Goal: Transaction & Acquisition: Purchase product/service

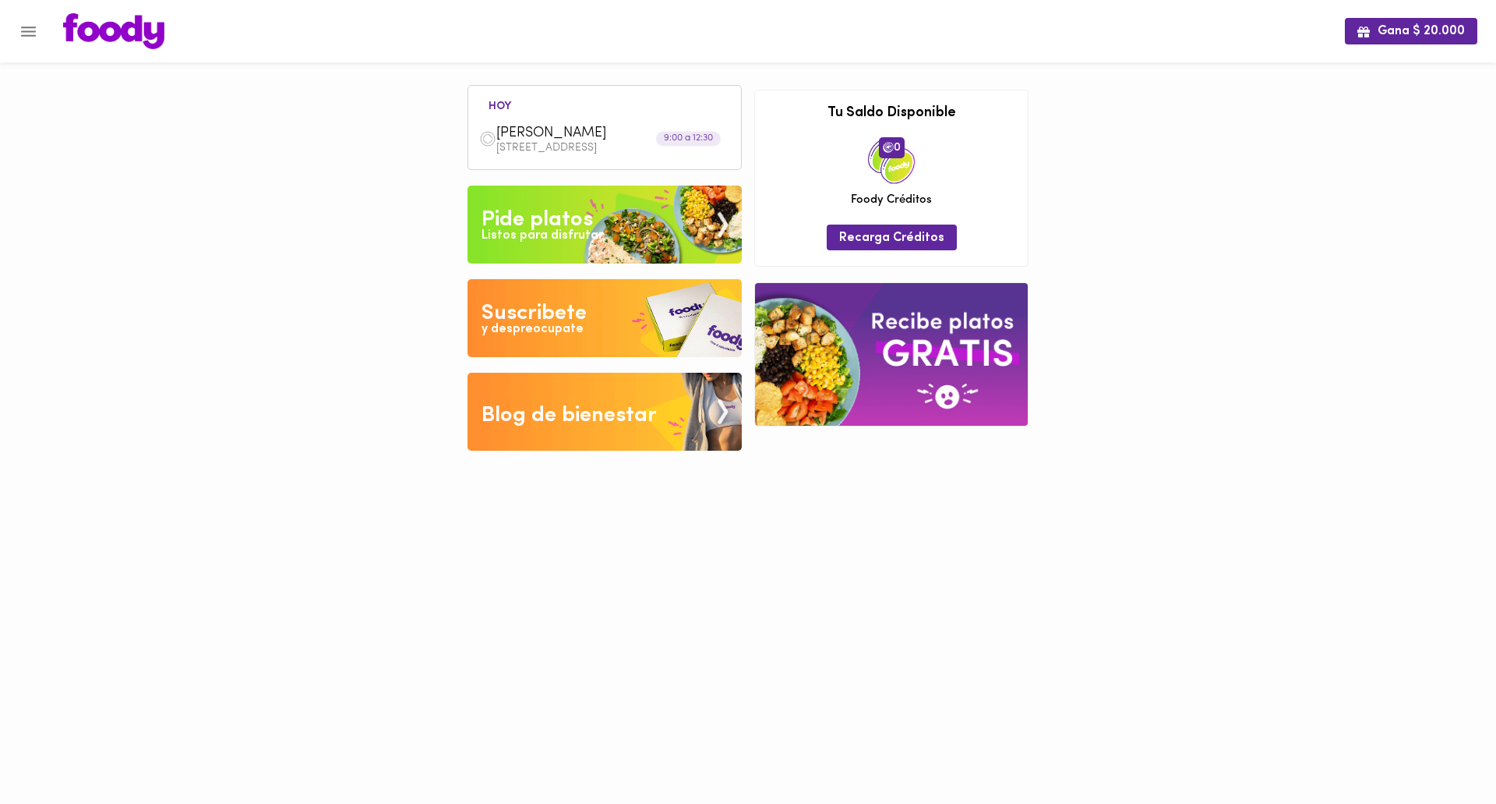
click at [534, 228] on div "Listos para disfrutar" at bounding box center [543, 236] width 122 height 18
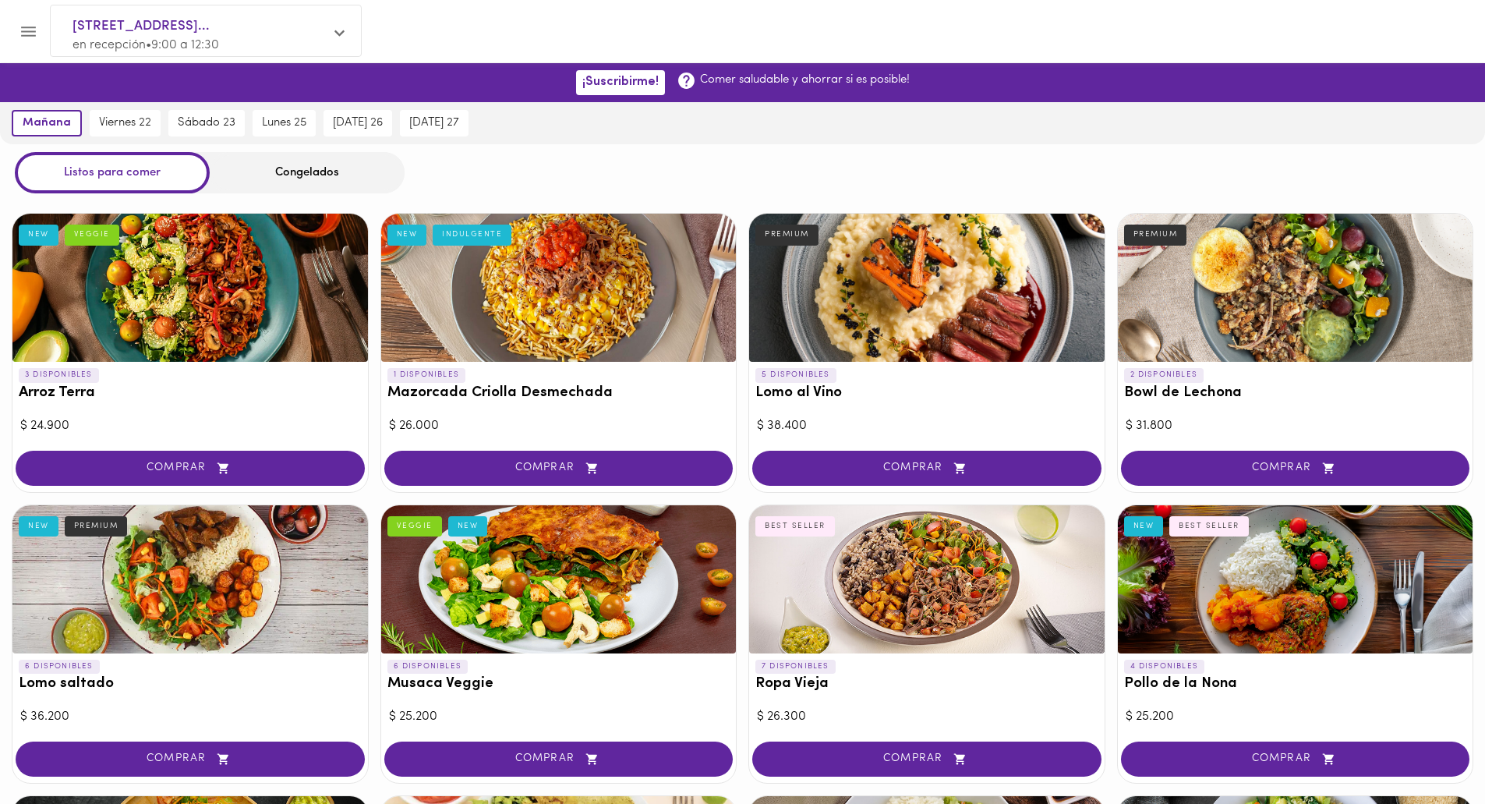
click at [129, 321] on div at bounding box center [189, 288] width 355 height 148
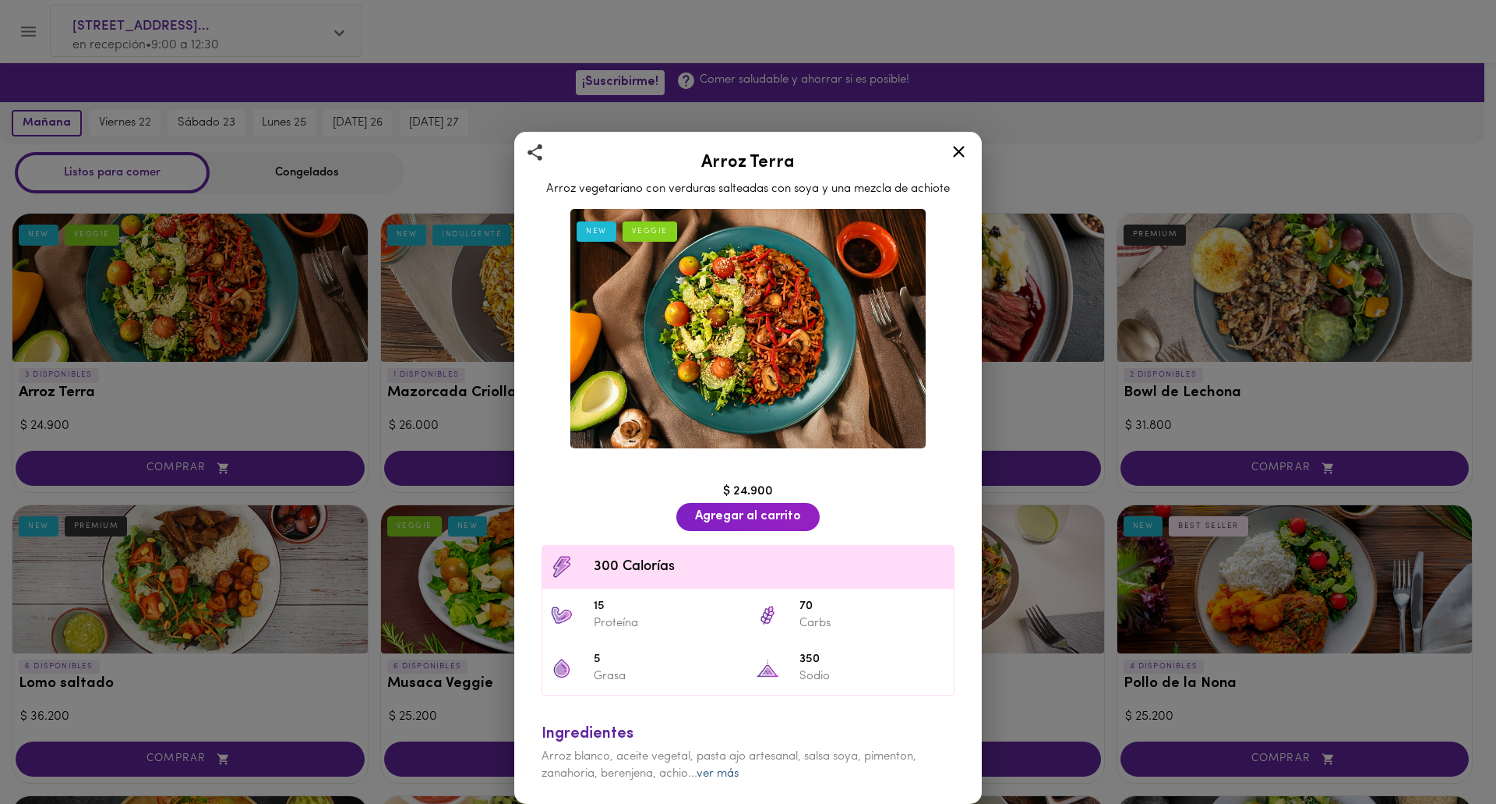
click at [713, 771] on link "ver más" at bounding box center [718, 774] width 42 height 12
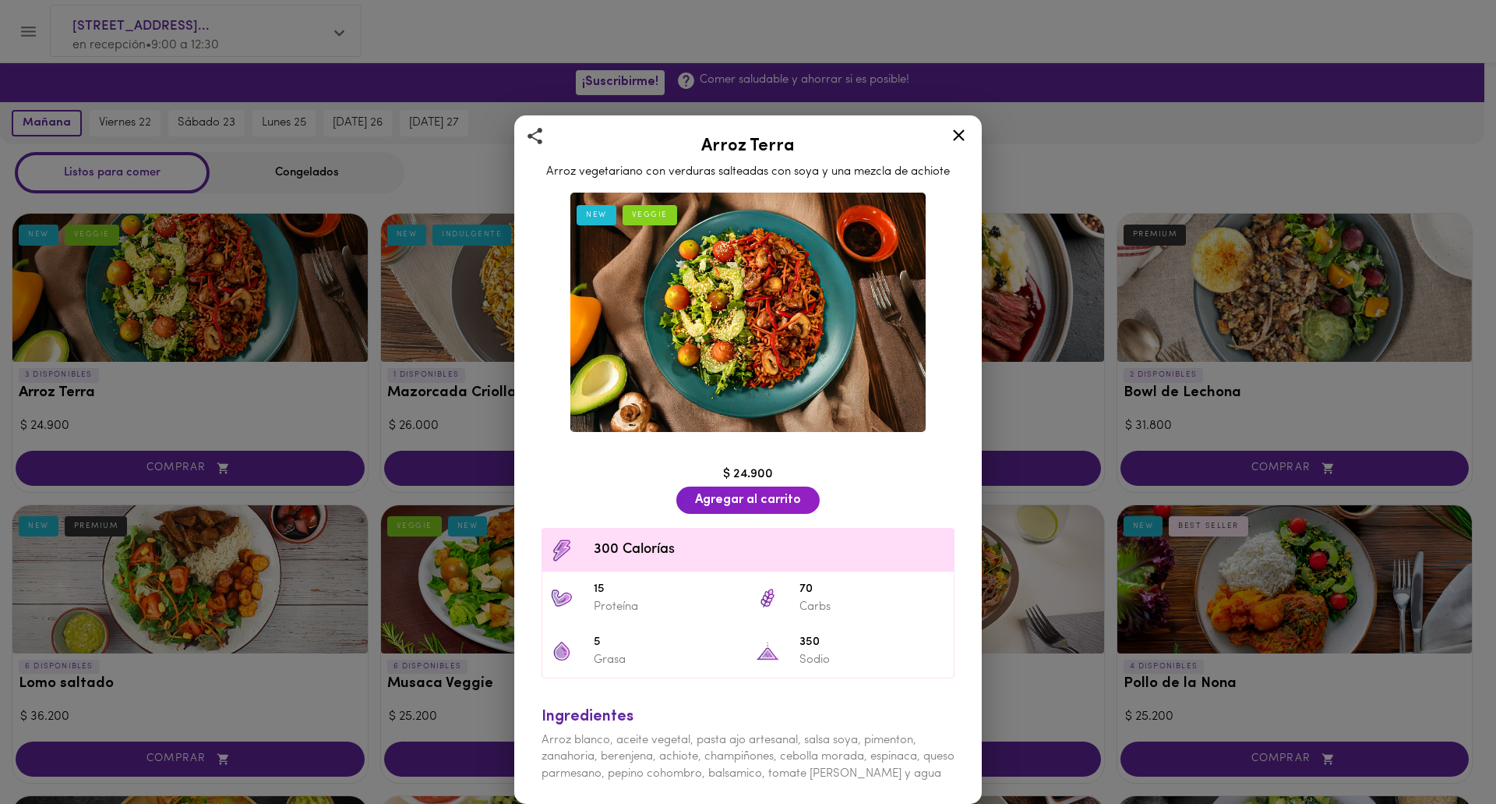
click at [960, 136] on icon at bounding box center [959, 135] width 12 height 12
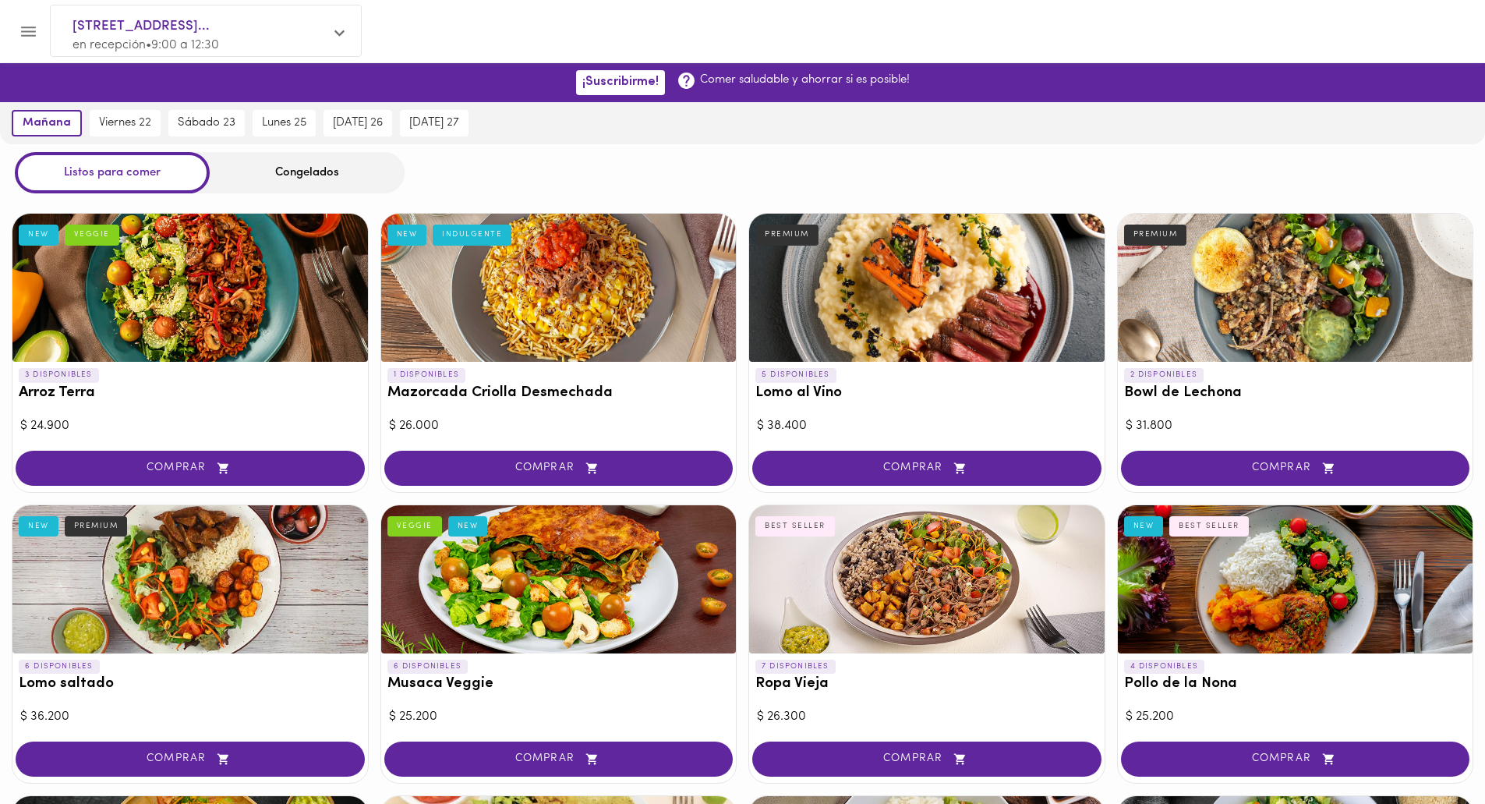
click at [316, 168] on div "Congelados" at bounding box center [307, 172] width 195 height 41
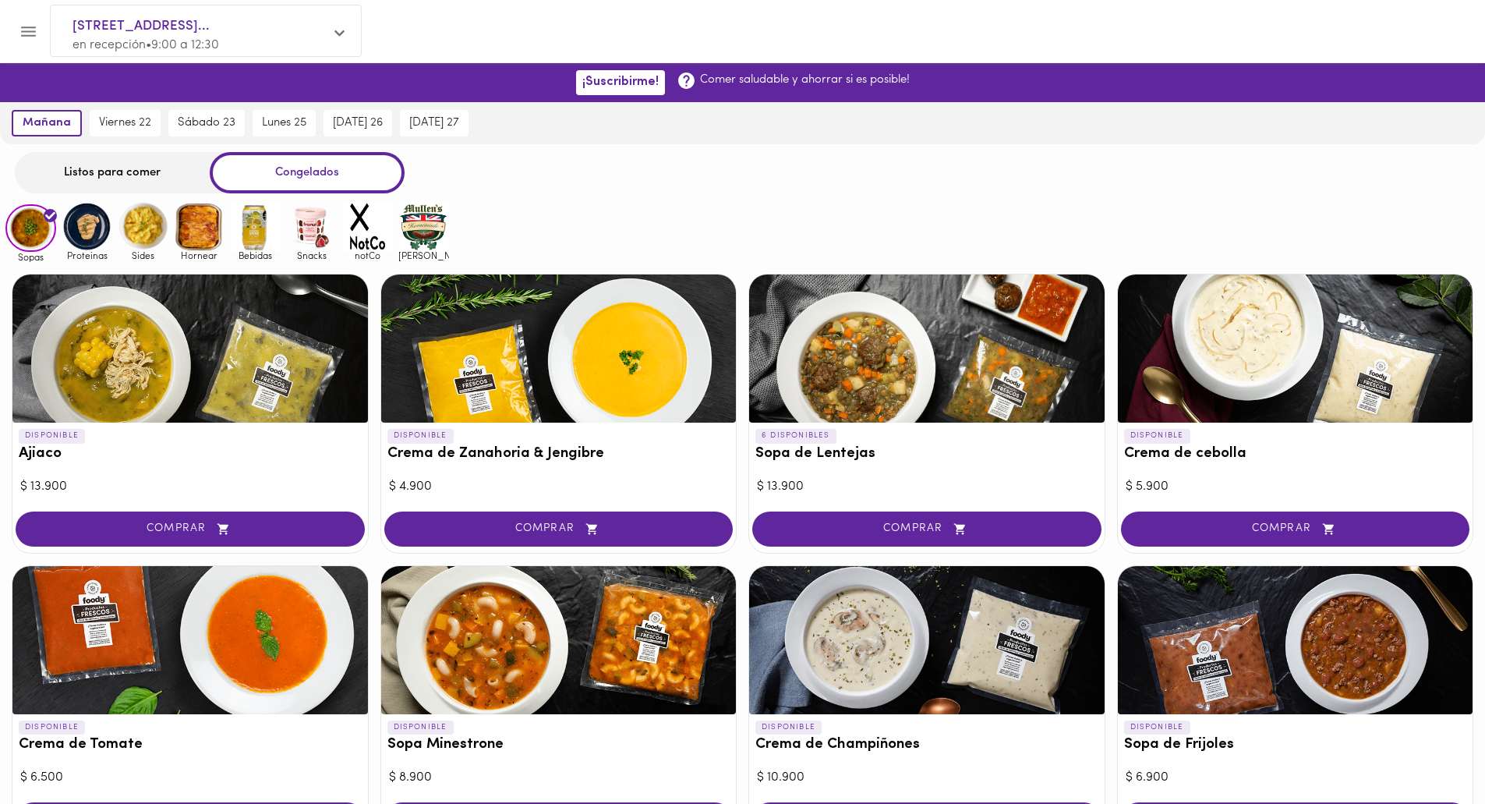
click at [83, 233] on img at bounding box center [87, 226] width 51 height 51
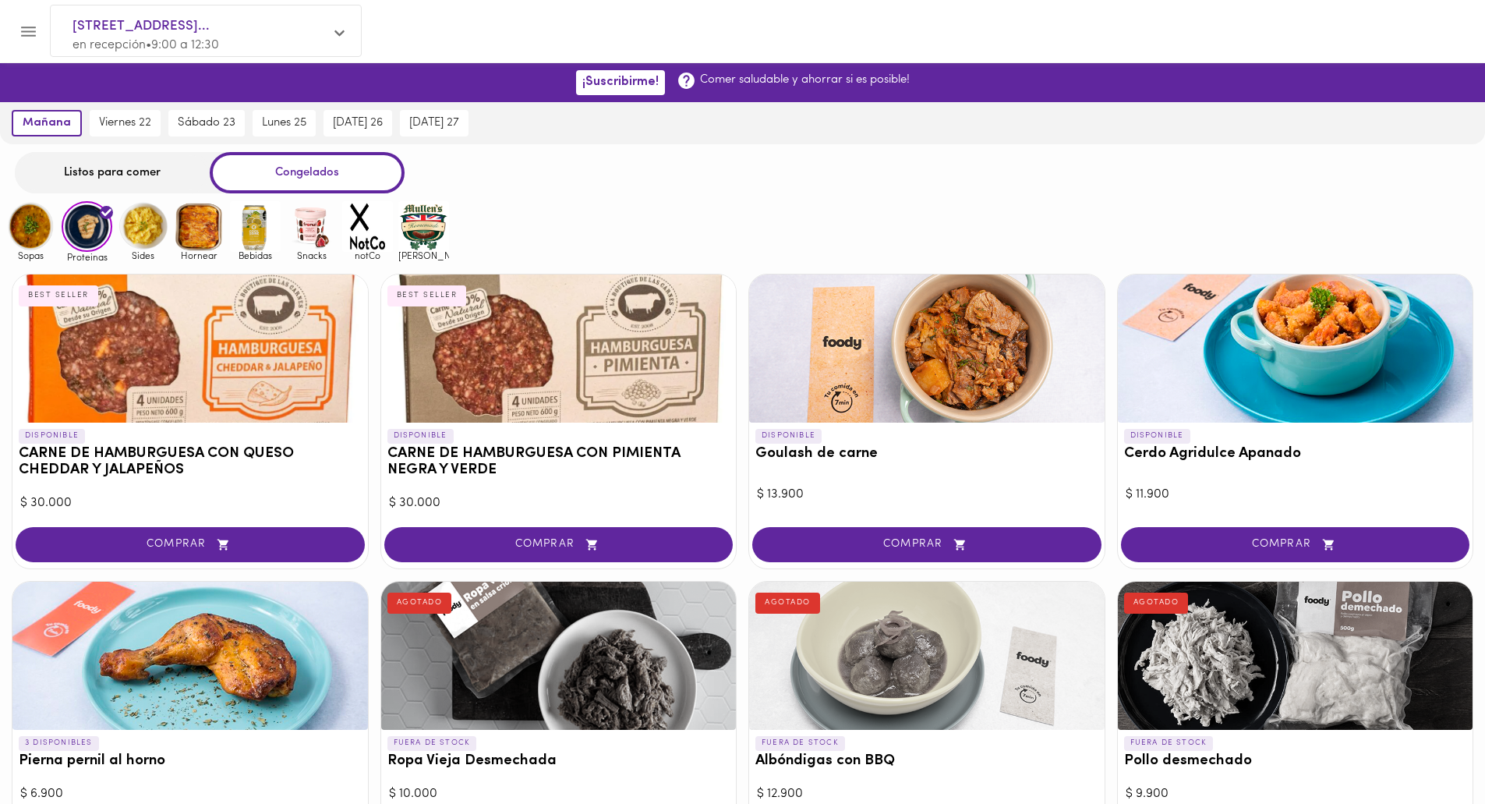
click at [151, 236] on img at bounding box center [143, 226] width 51 height 51
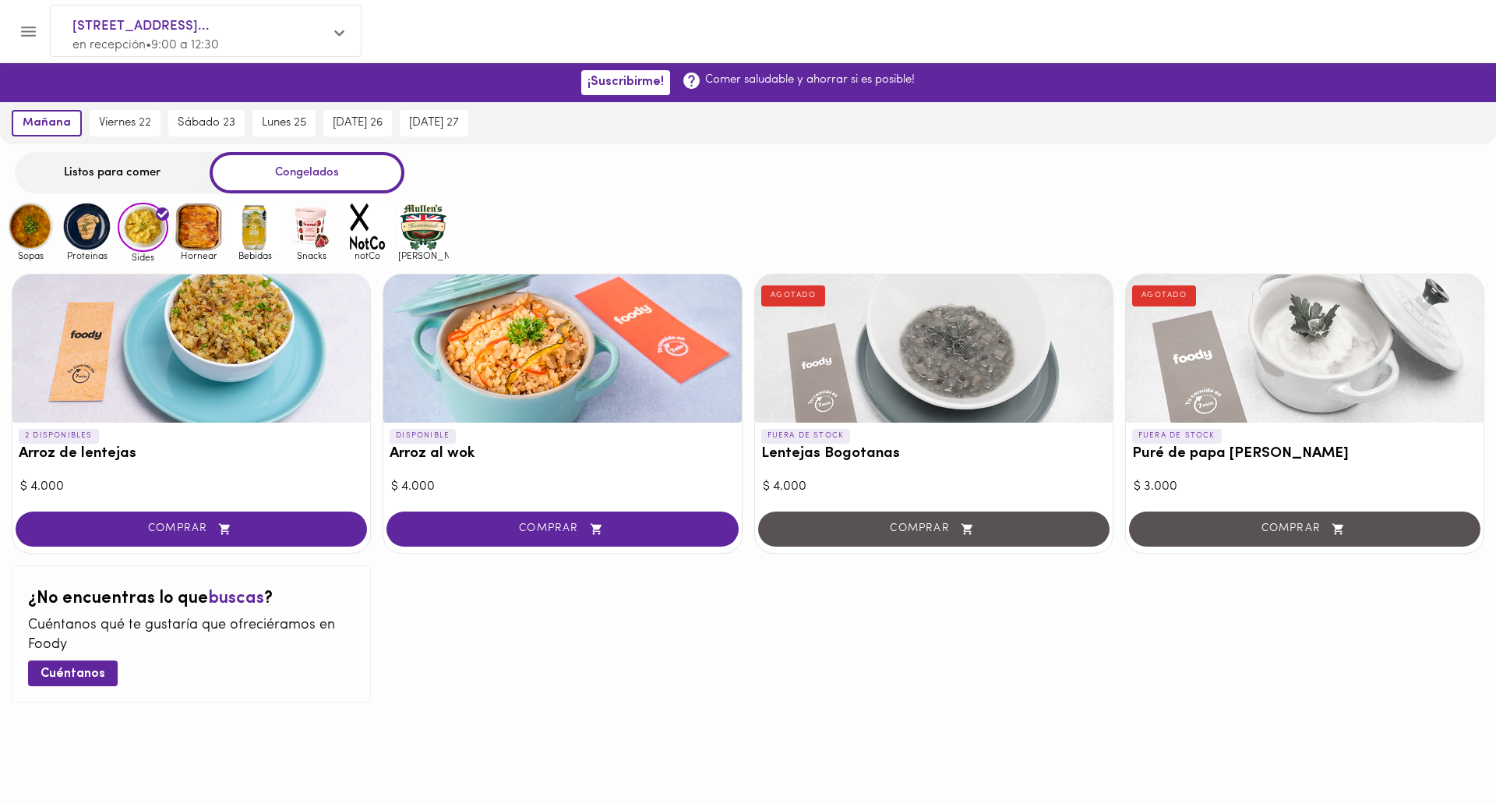
click at [213, 228] on img at bounding box center [199, 226] width 51 height 51
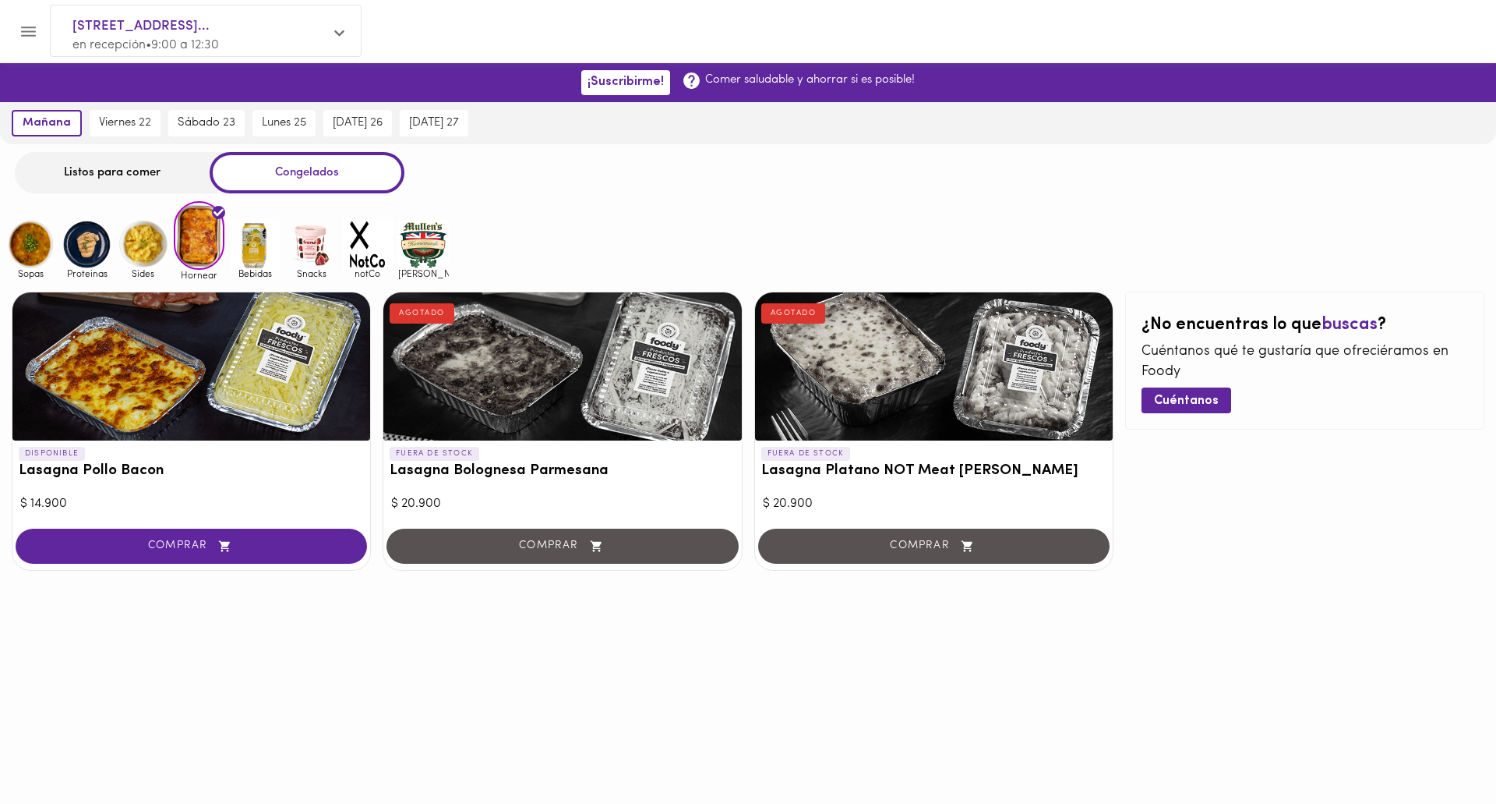
click at [243, 249] on img at bounding box center [255, 244] width 51 height 51
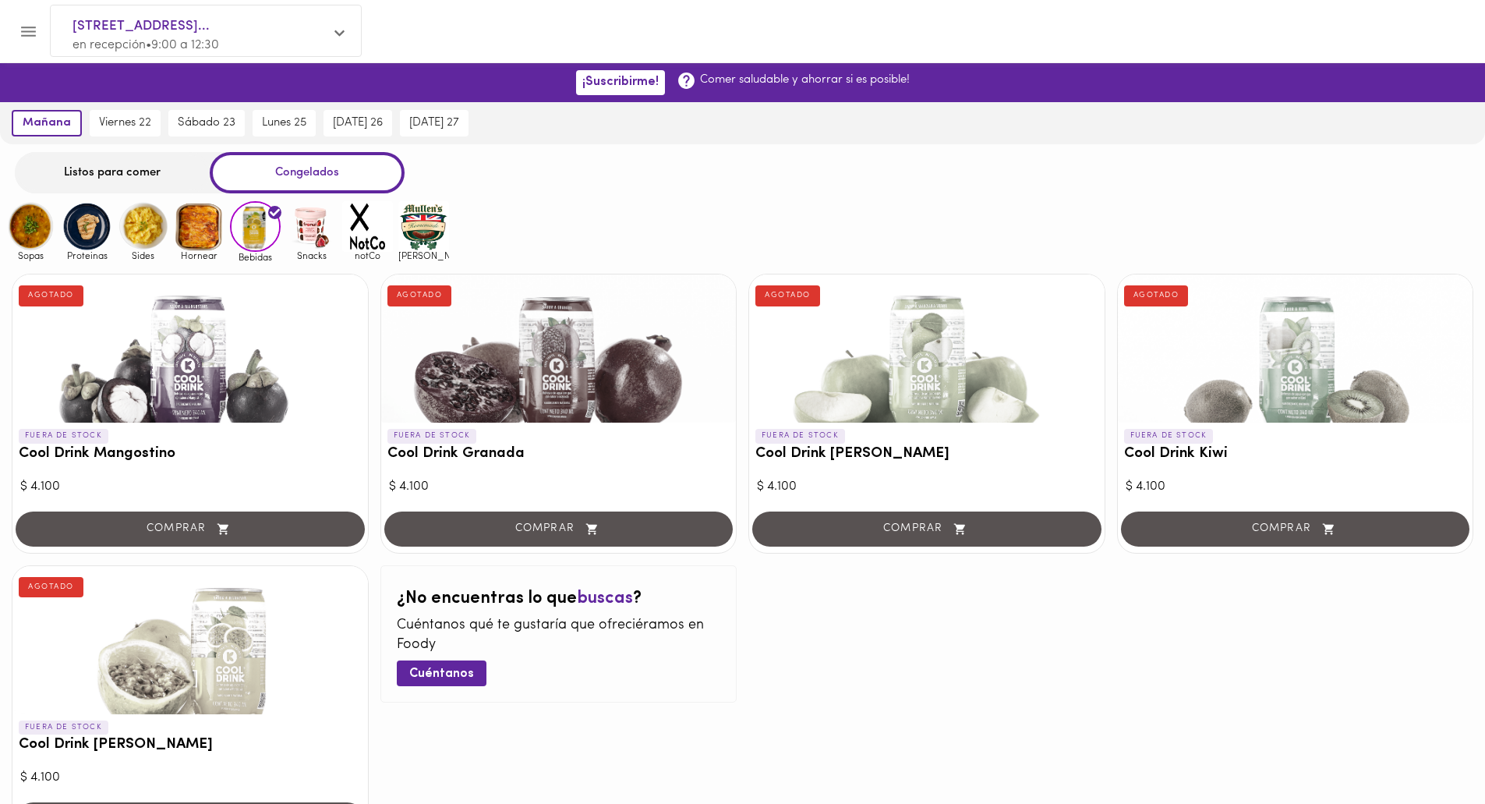
click at [315, 232] on img at bounding box center [311, 226] width 51 height 51
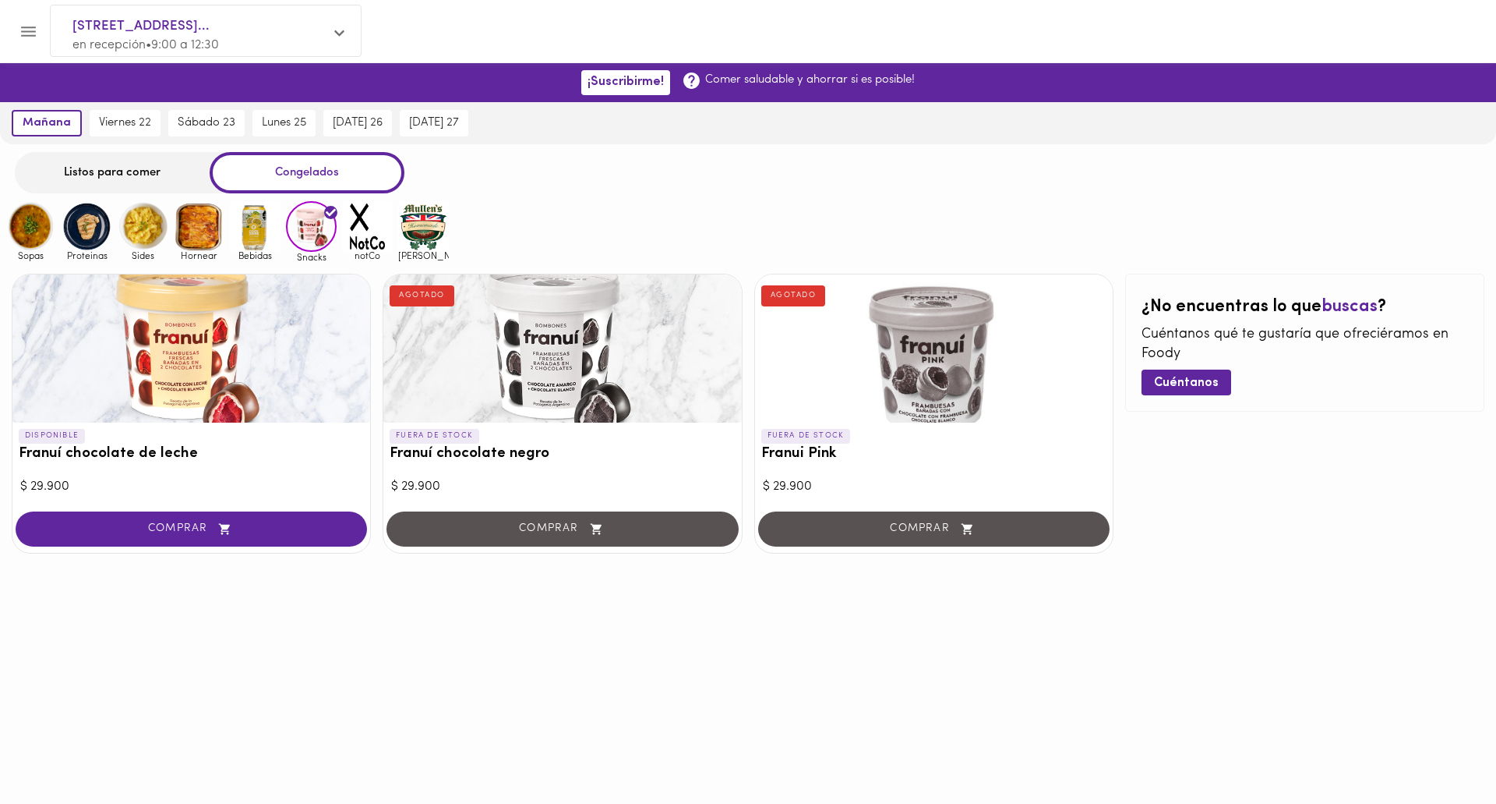
click at [359, 224] on img at bounding box center [367, 226] width 51 height 51
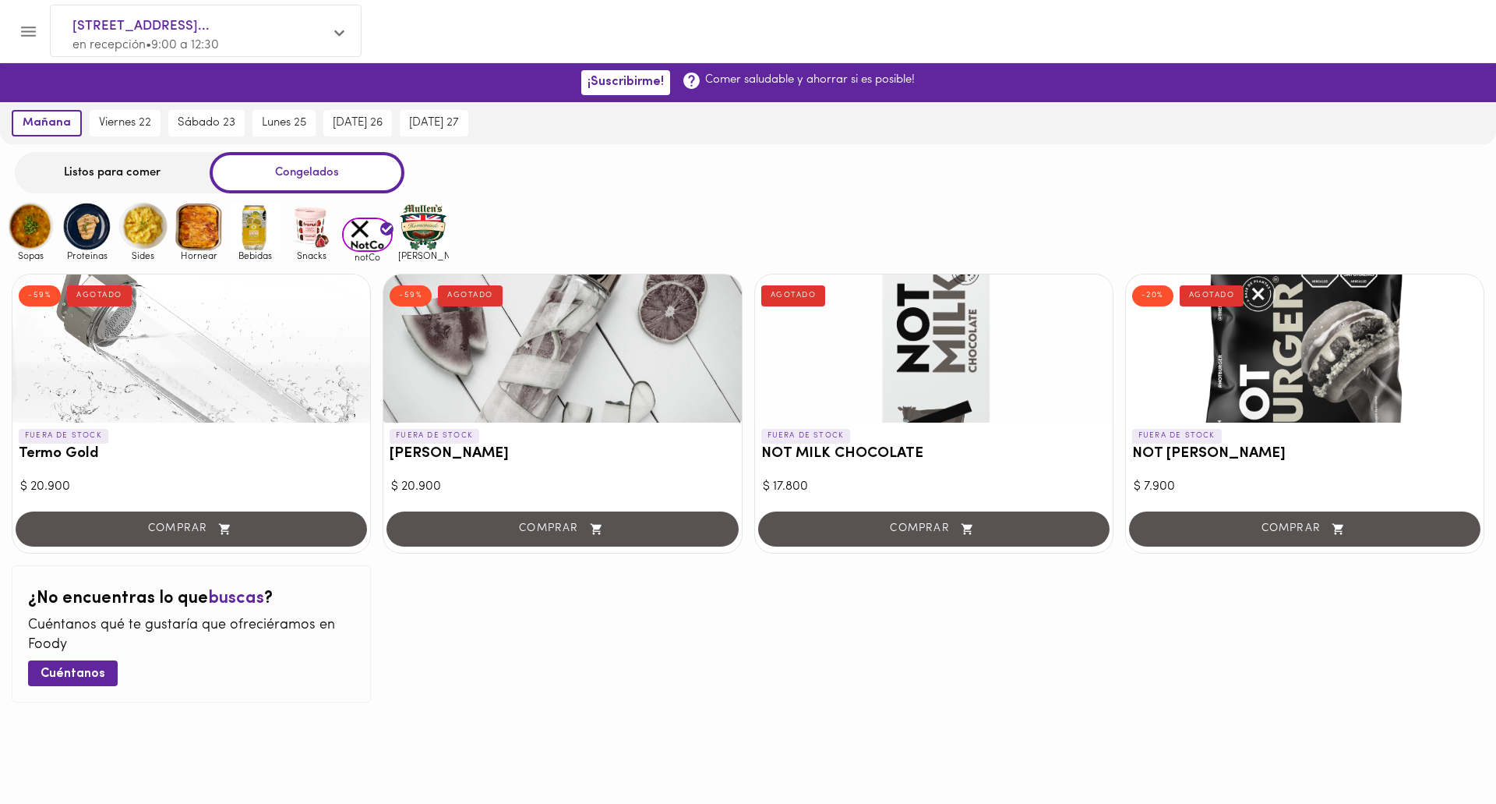
click at [422, 223] on img at bounding box center [423, 226] width 51 height 51
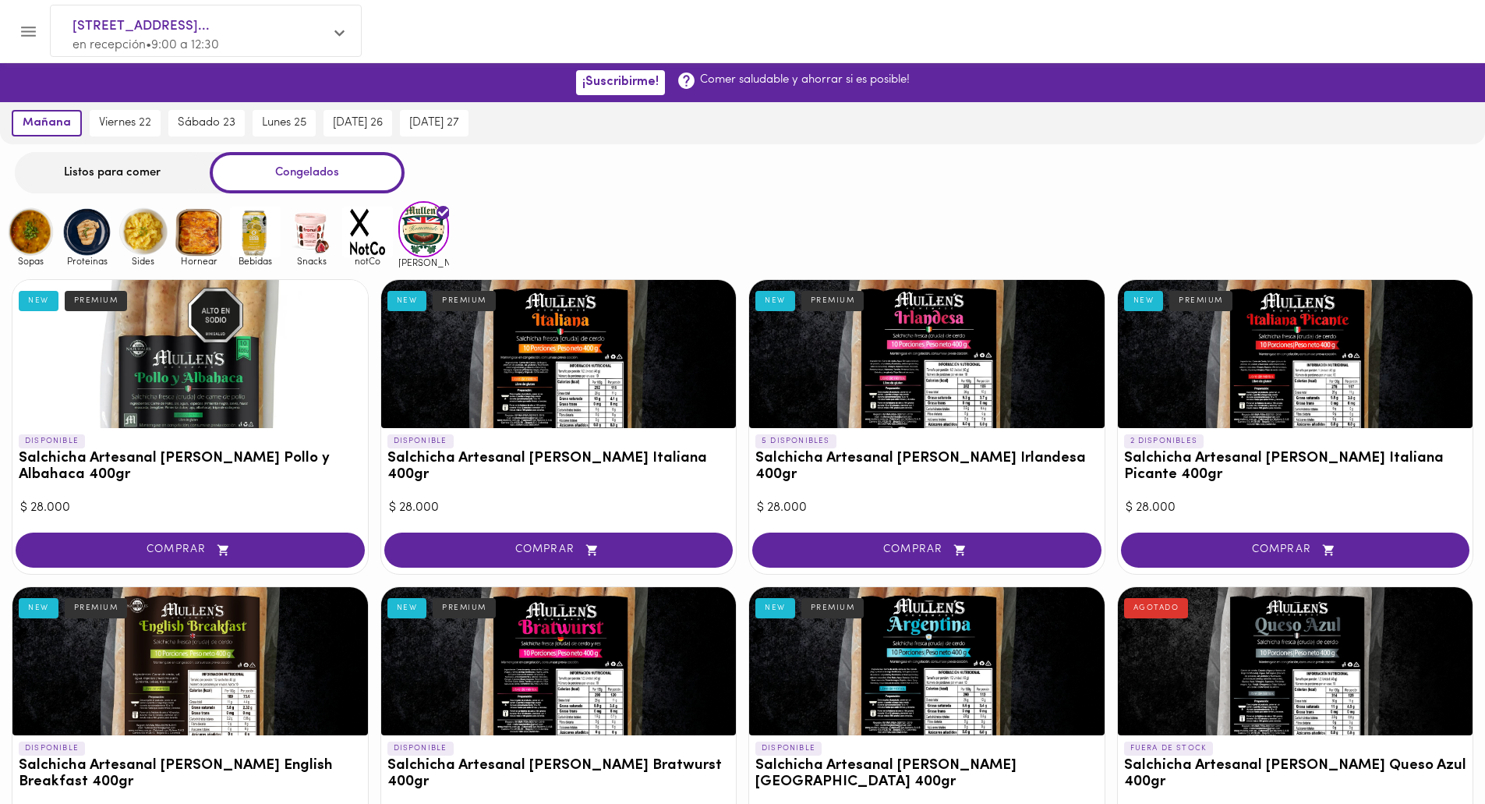
click at [30, 241] on img at bounding box center [30, 232] width 51 height 51
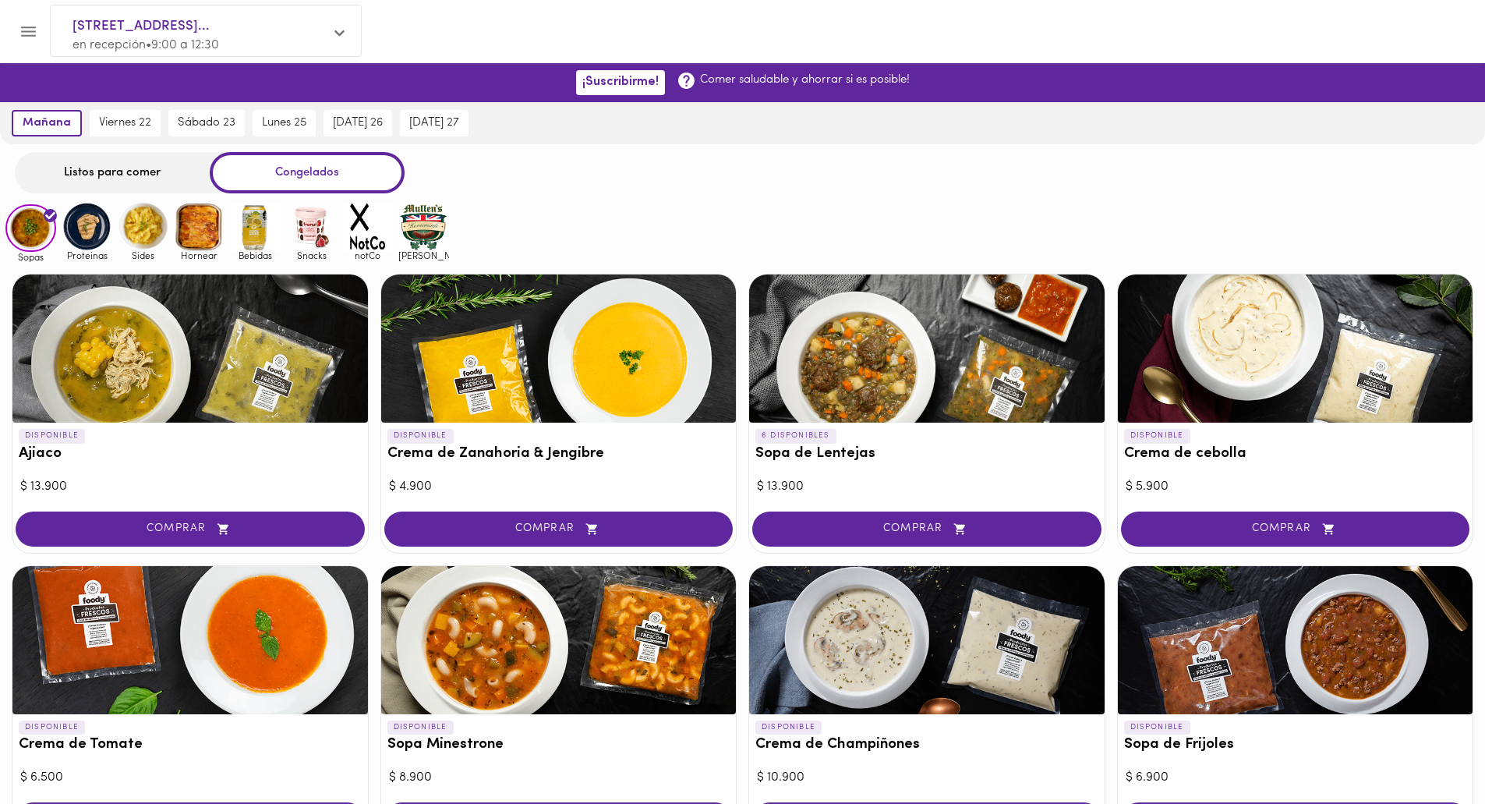
click at [96, 171] on div "Listos para comer" at bounding box center [112, 172] width 195 height 41
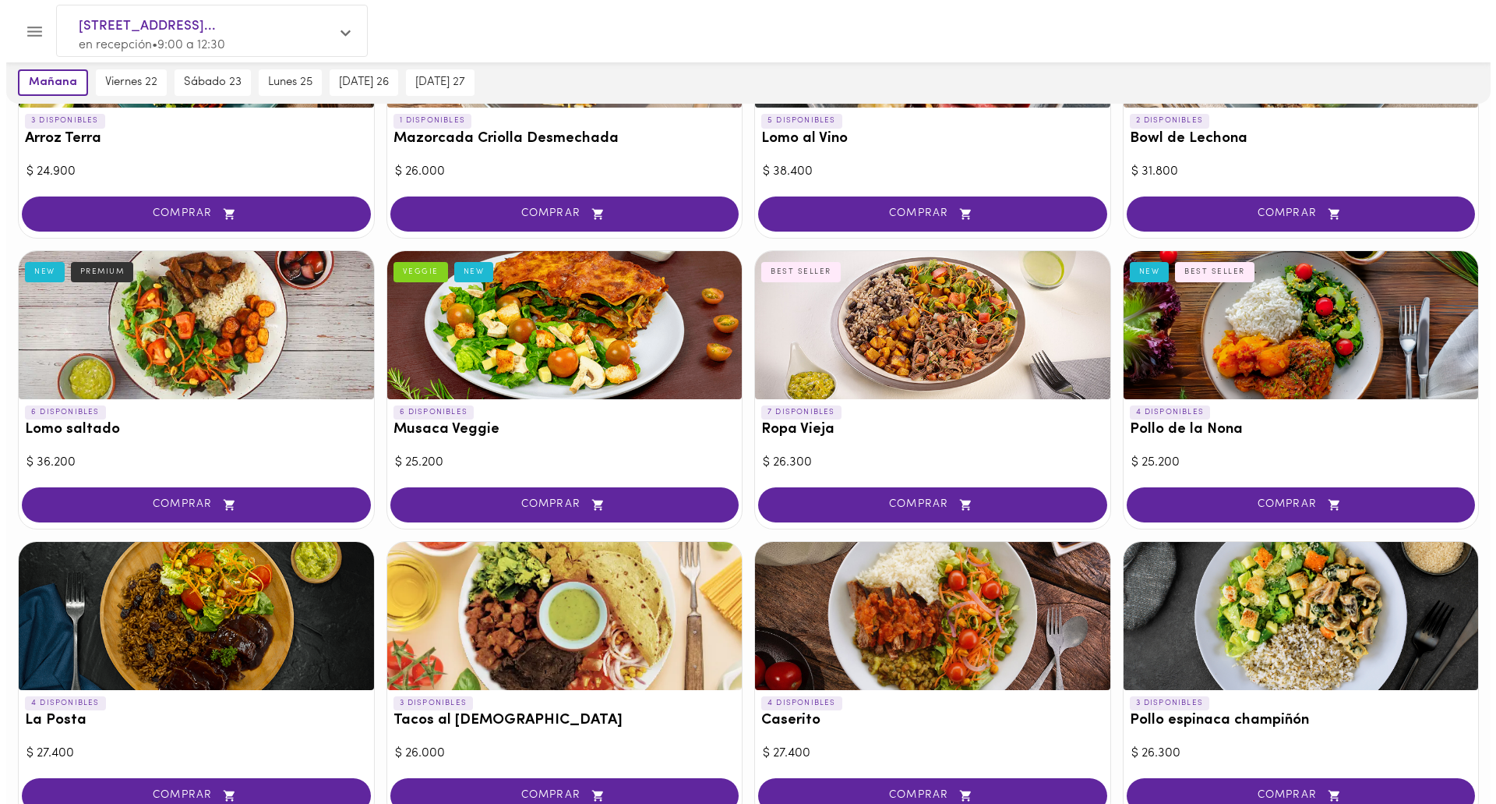
scroll to position [312, 0]
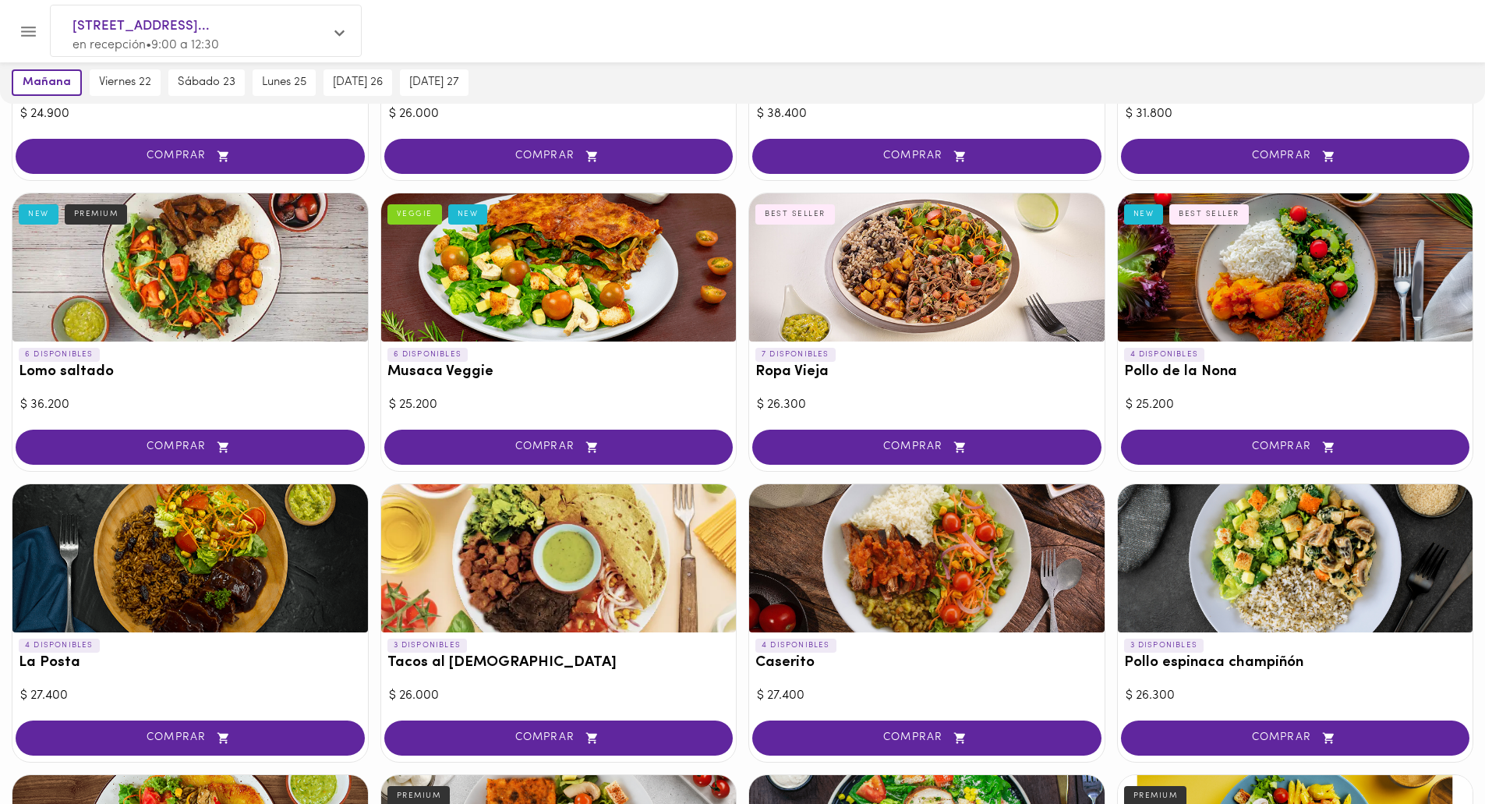
click at [860, 301] on div at bounding box center [926, 267] width 355 height 148
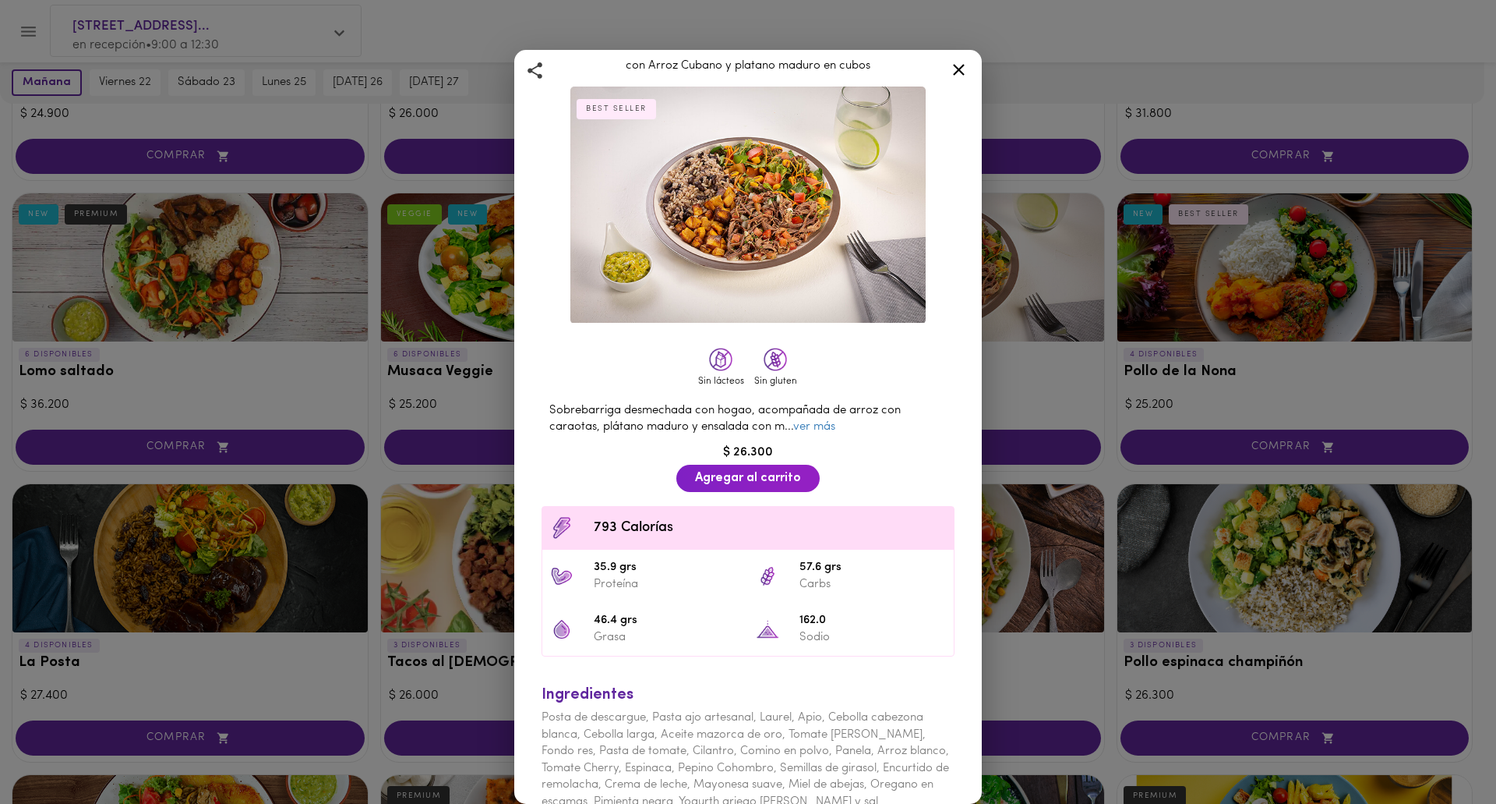
scroll to position [61, 0]
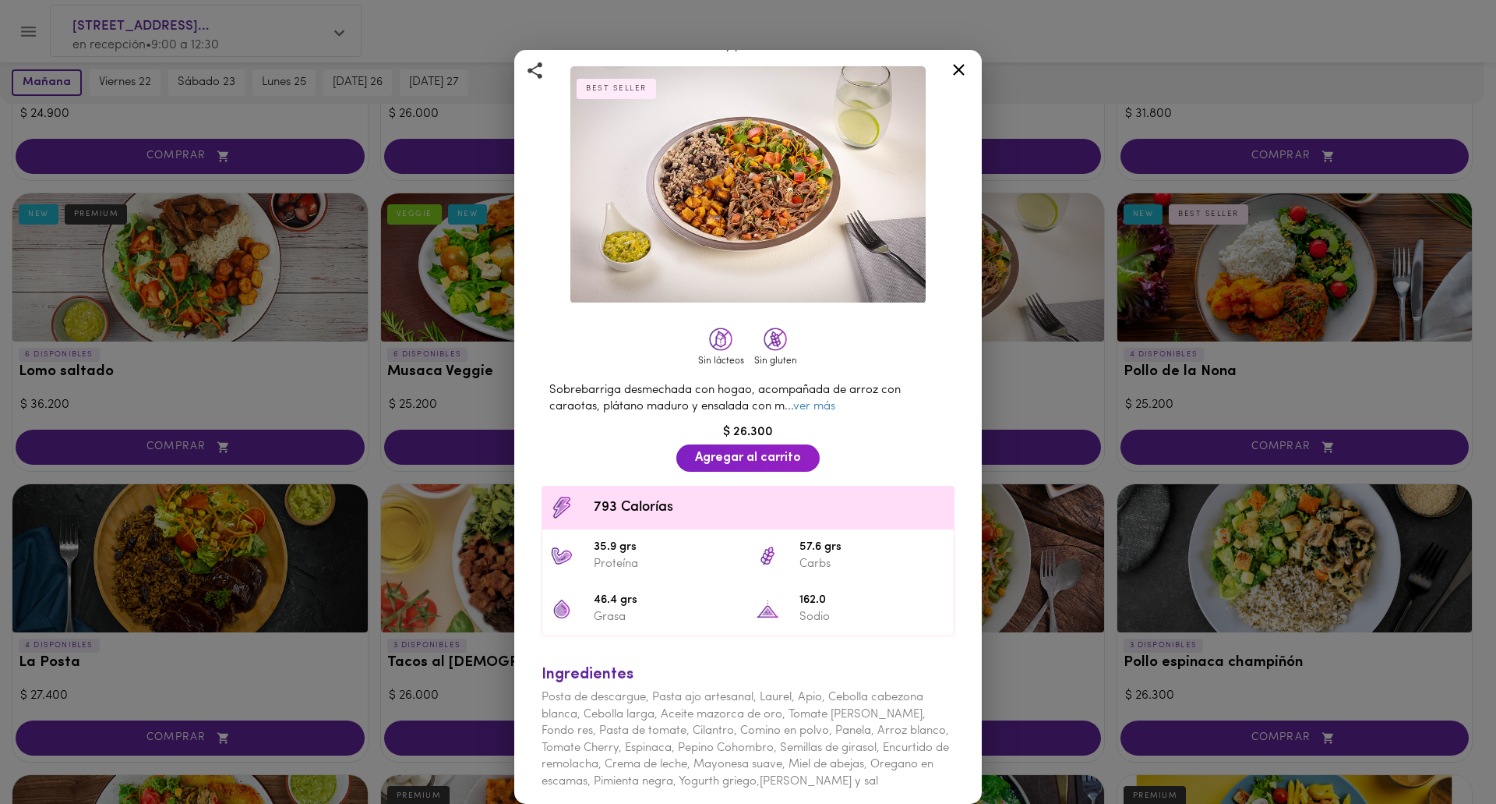
click at [962, 64] on icon at bounding box center [958, 69] width 19 height 19
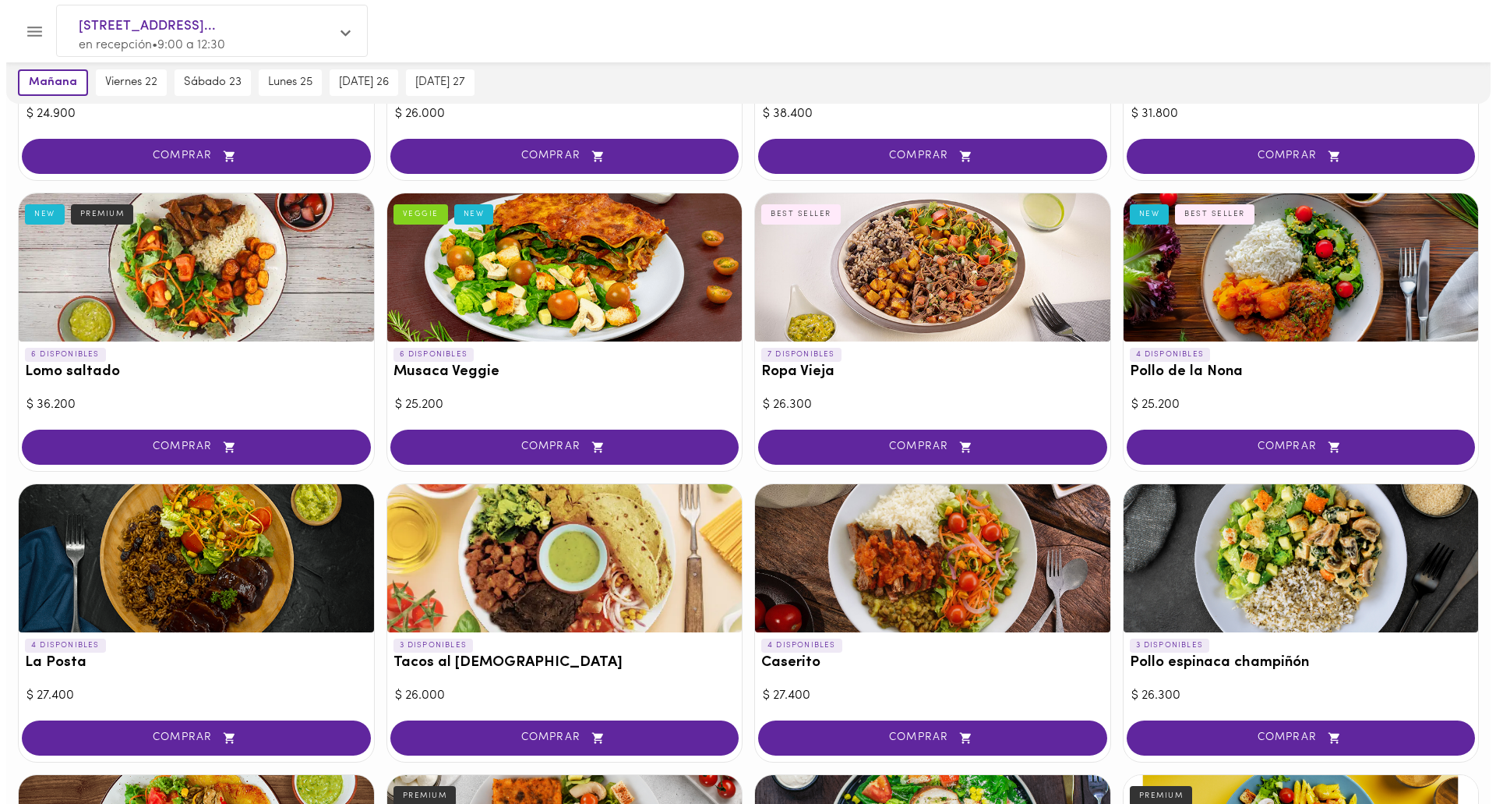
scroll to position [234, 0]
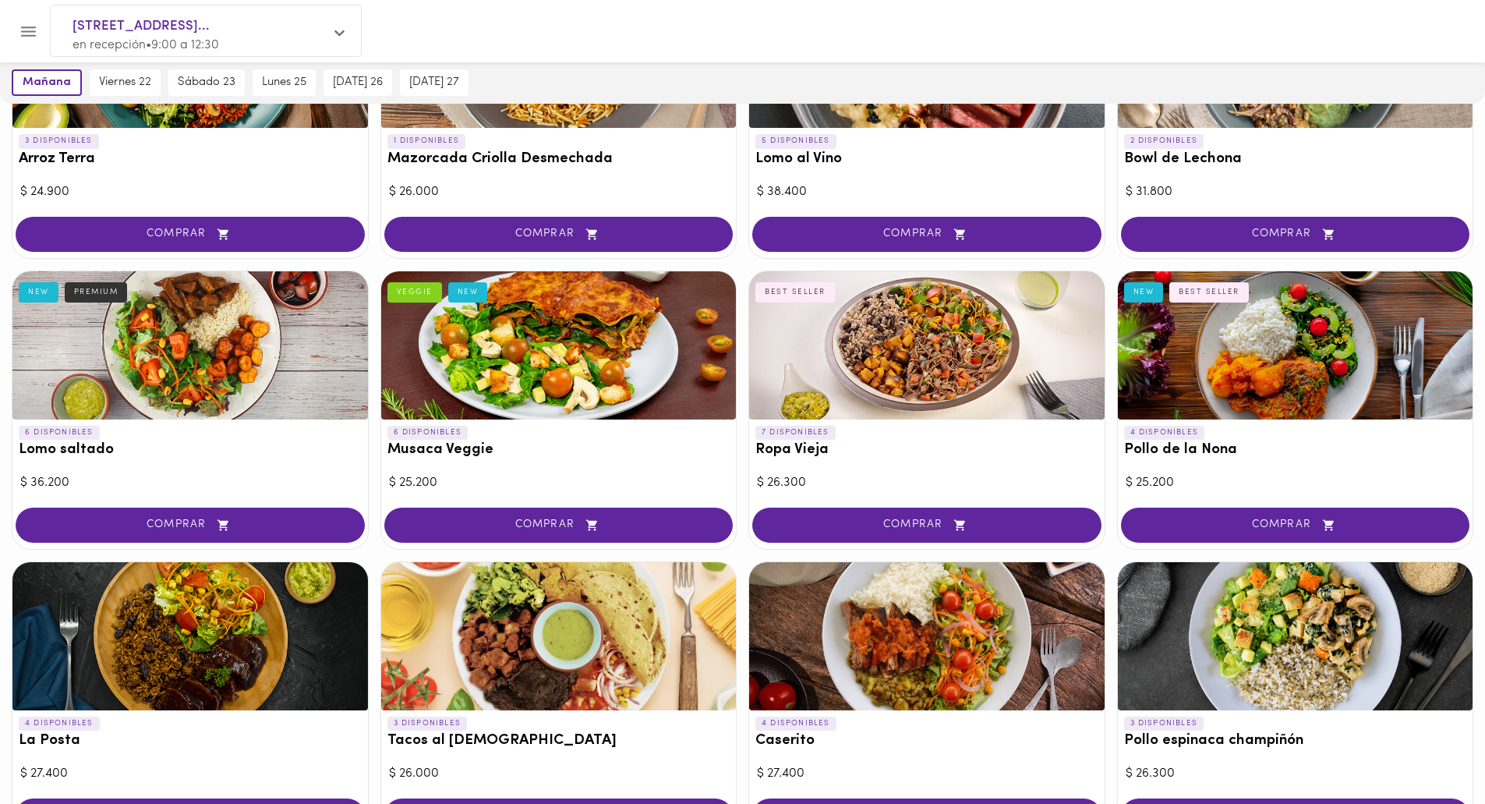
click at [1277, 363] on div at bounding box center [1295, 345] width 355 height 148
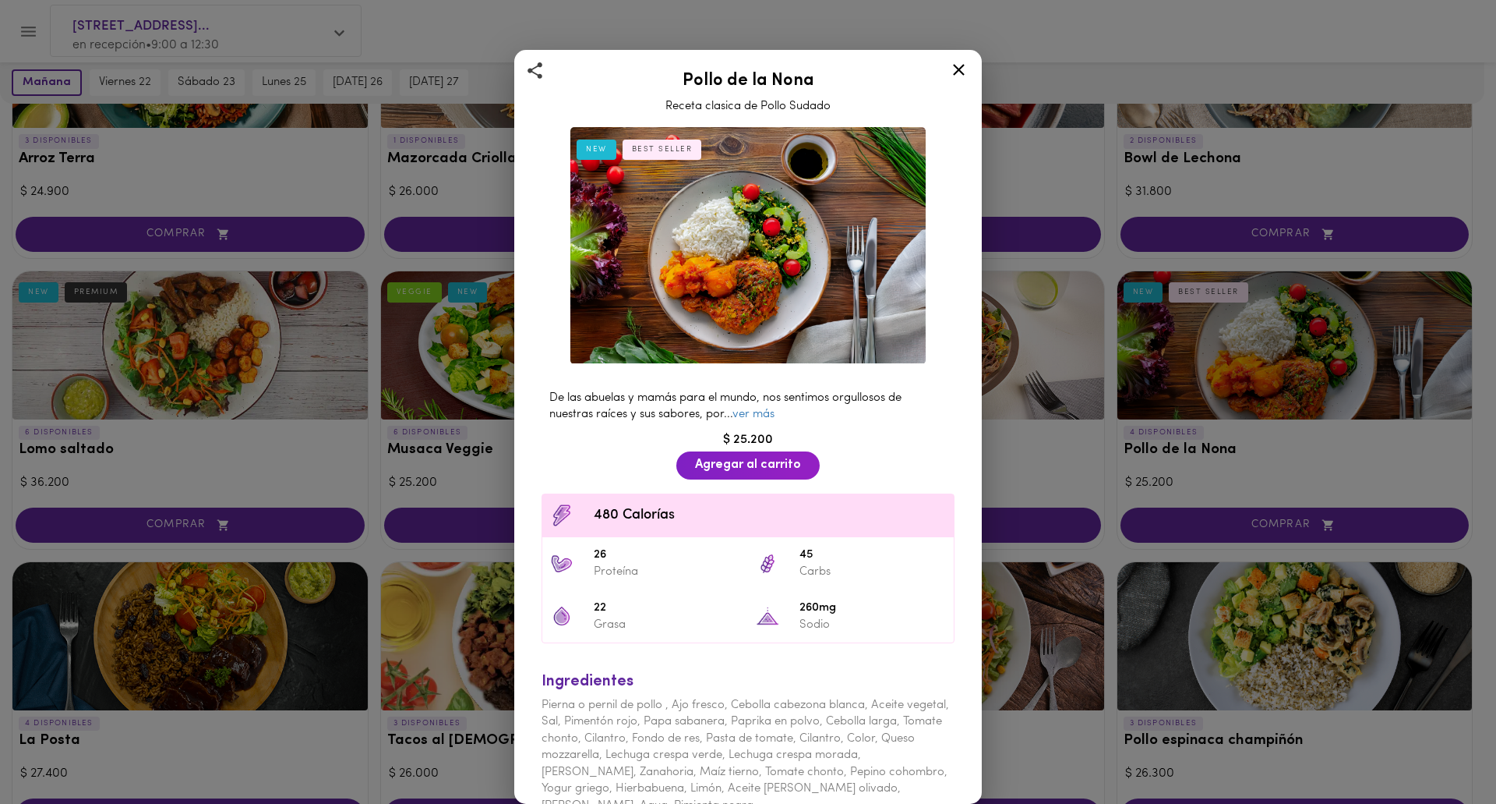
scroll to position [58, 0]
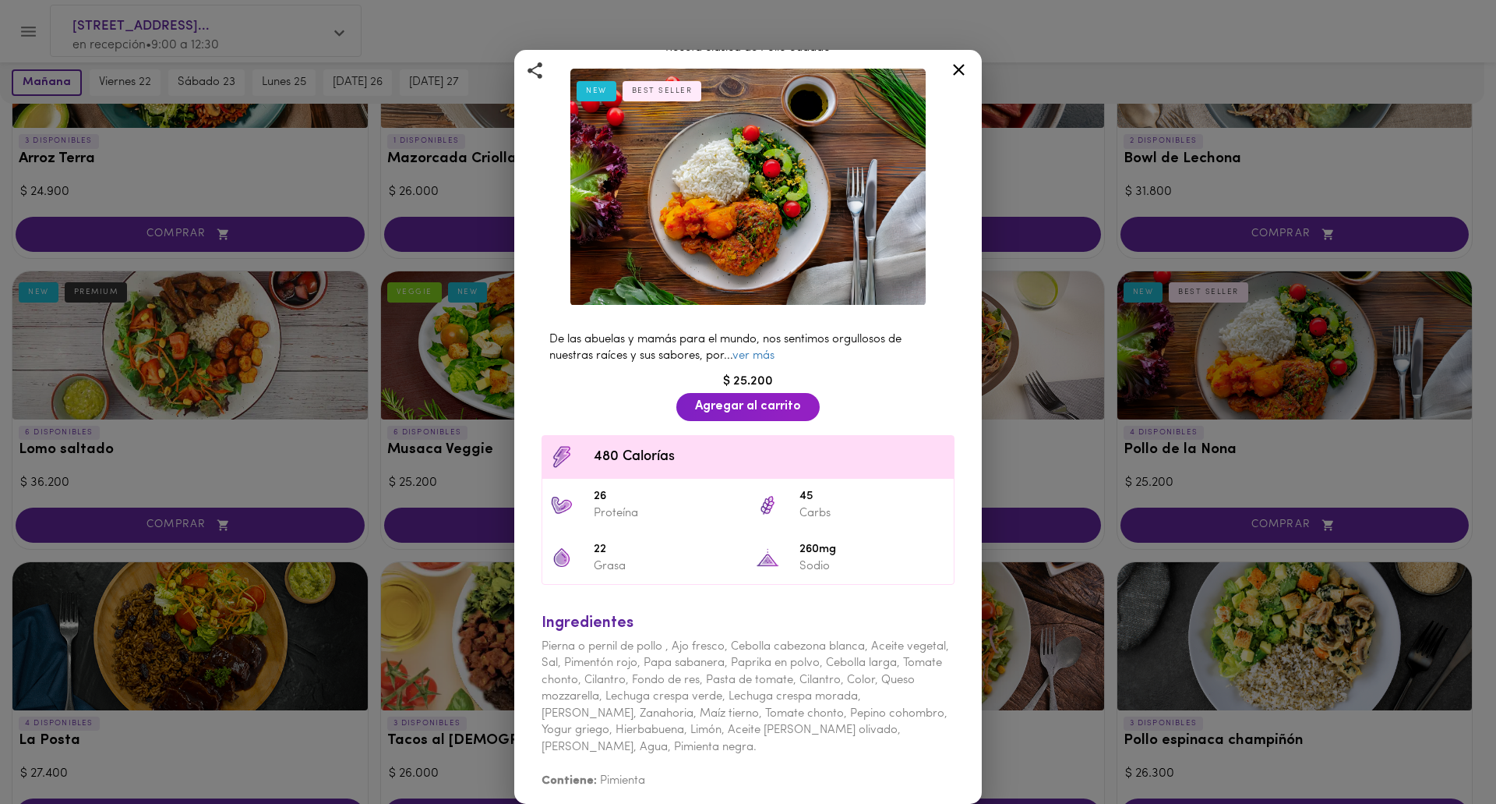
click at [1052, 185] on div "Pollo de la Nona Receta clasica de Pollo Sudado NEW BEST SELLER De las abuelas …" at bounding box center [748, 402] width 1496 height 804
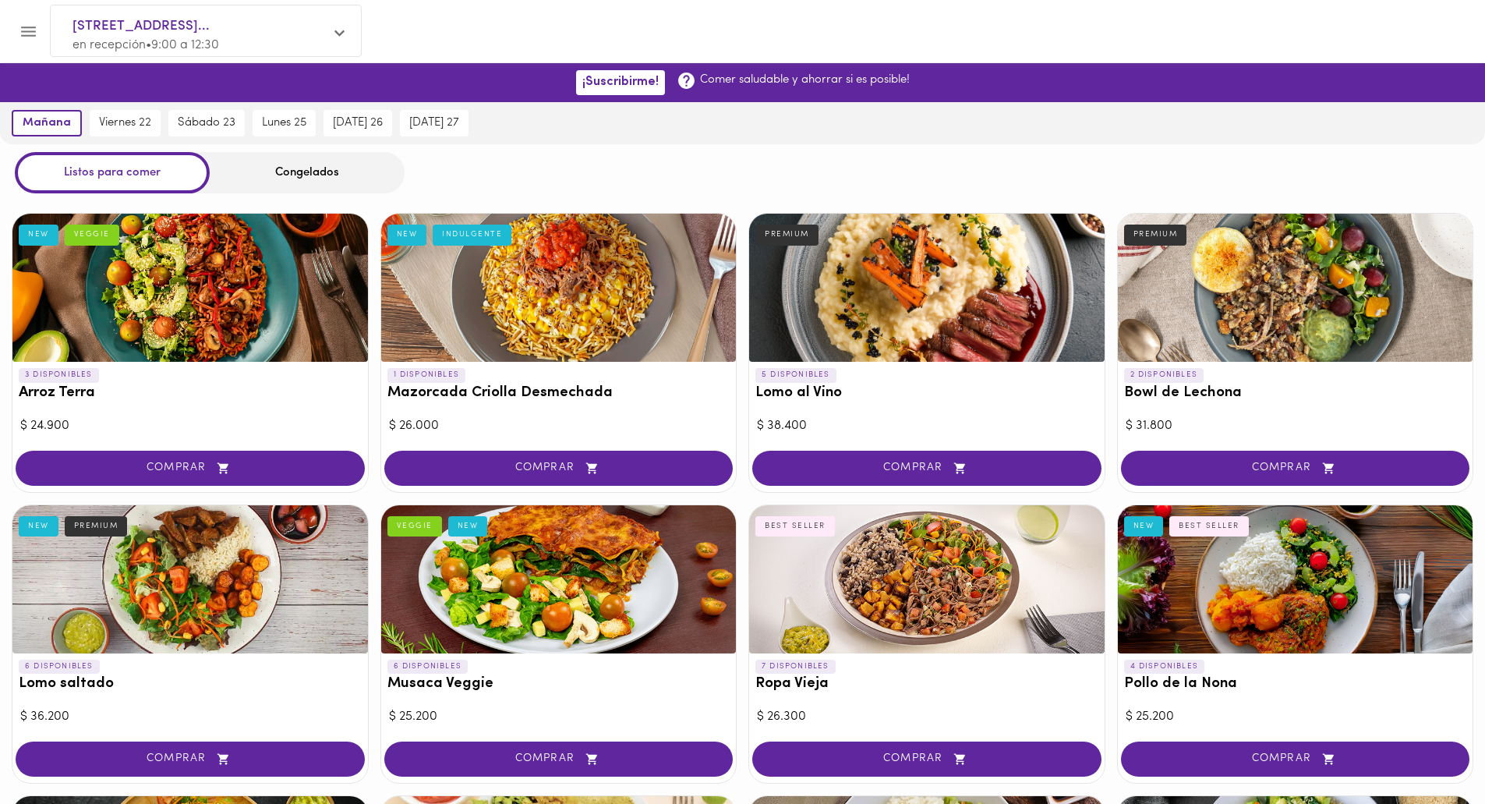
click at [958, 294] on div at bounding box center [926, 288] width 355 height 148
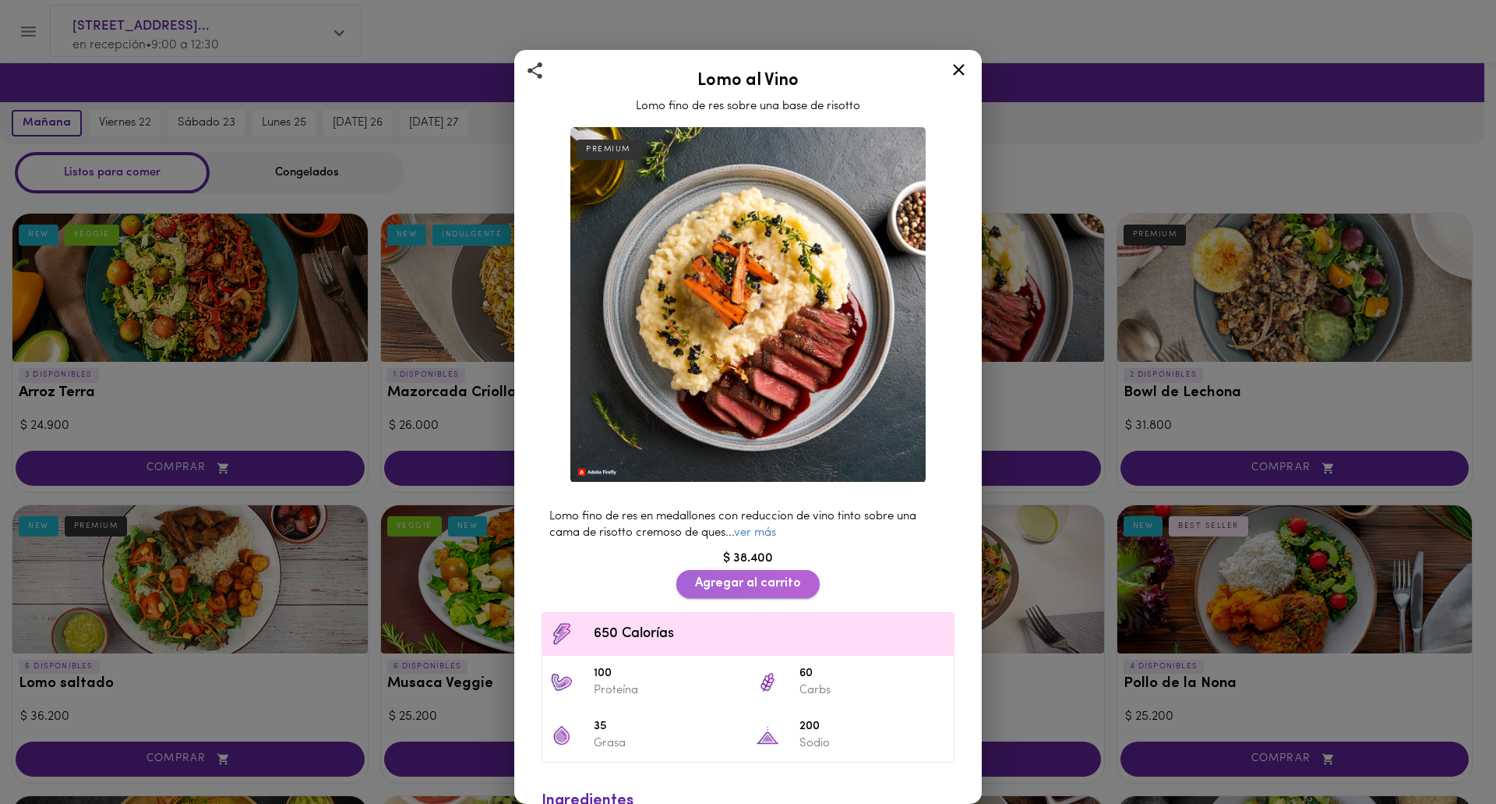
click at [776, 576] on span "Agregar al carrito" at bounding box center [748, 583] width 106 height 15
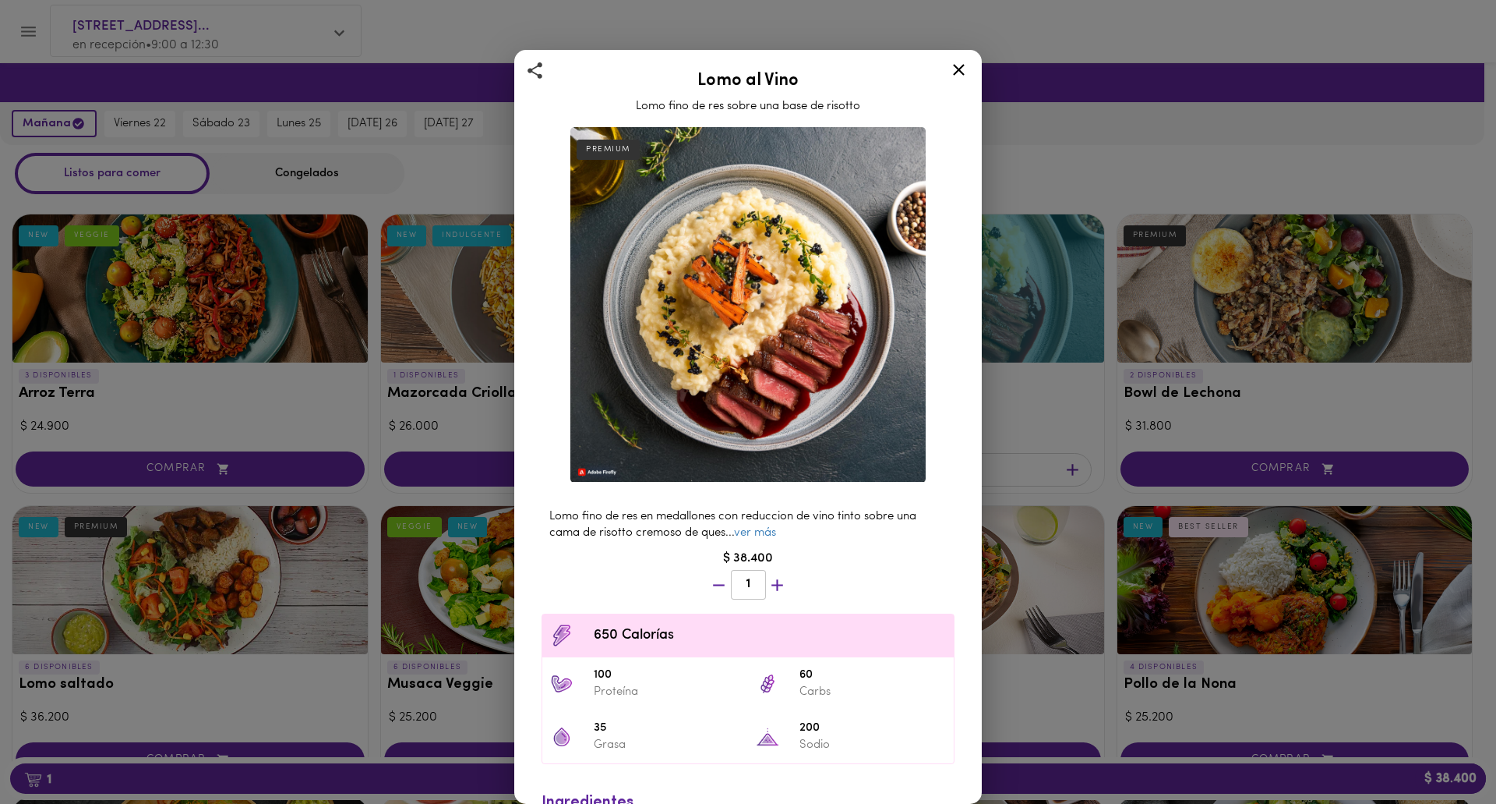
click at [964, 70] on icon at bounding box center [958, 69] width 19 height 19
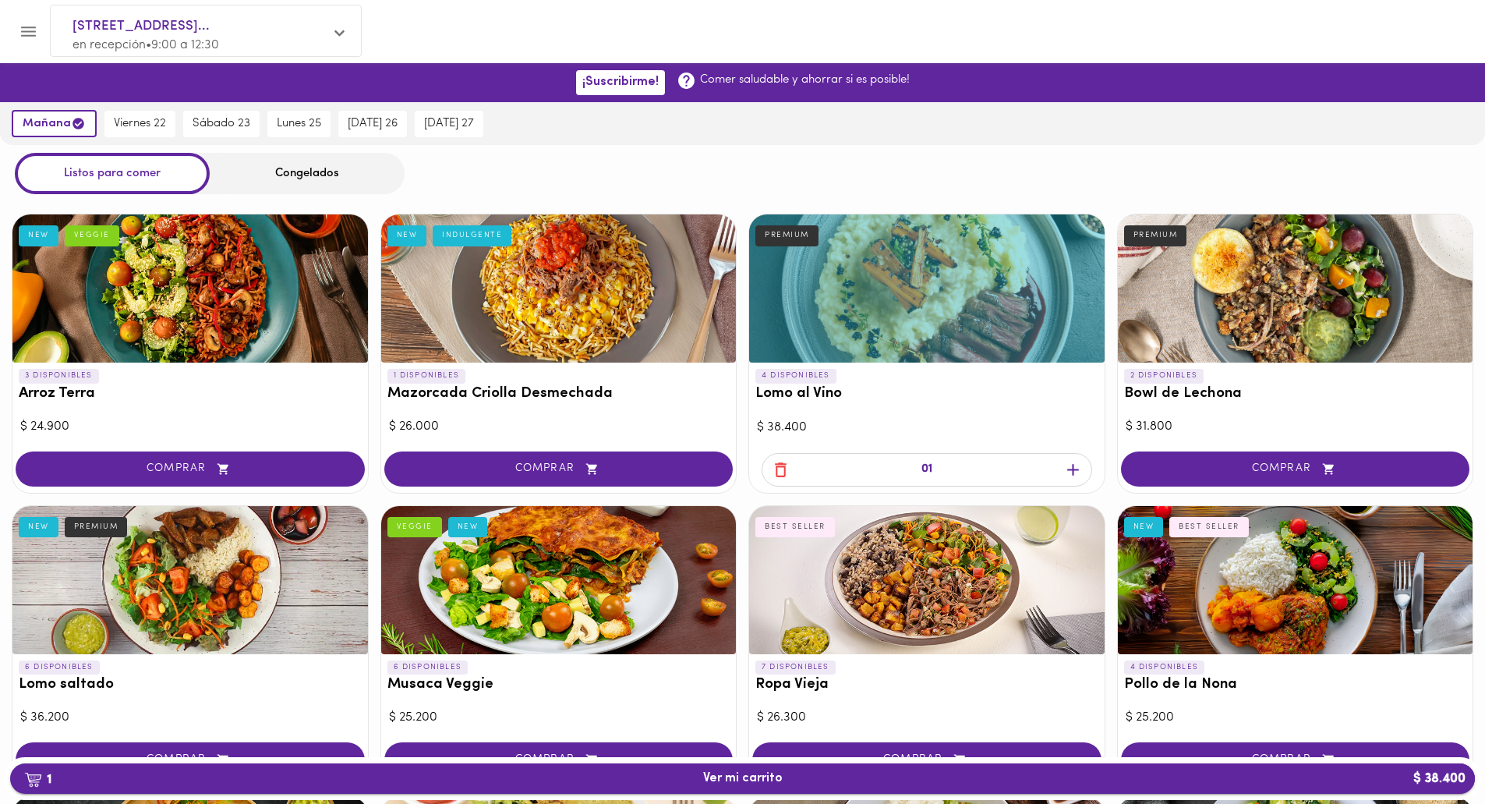
click at [753, 776] on span "1 Ver mi carrito $ 38.400" at bounding box center [743, 778] width 80 height 15
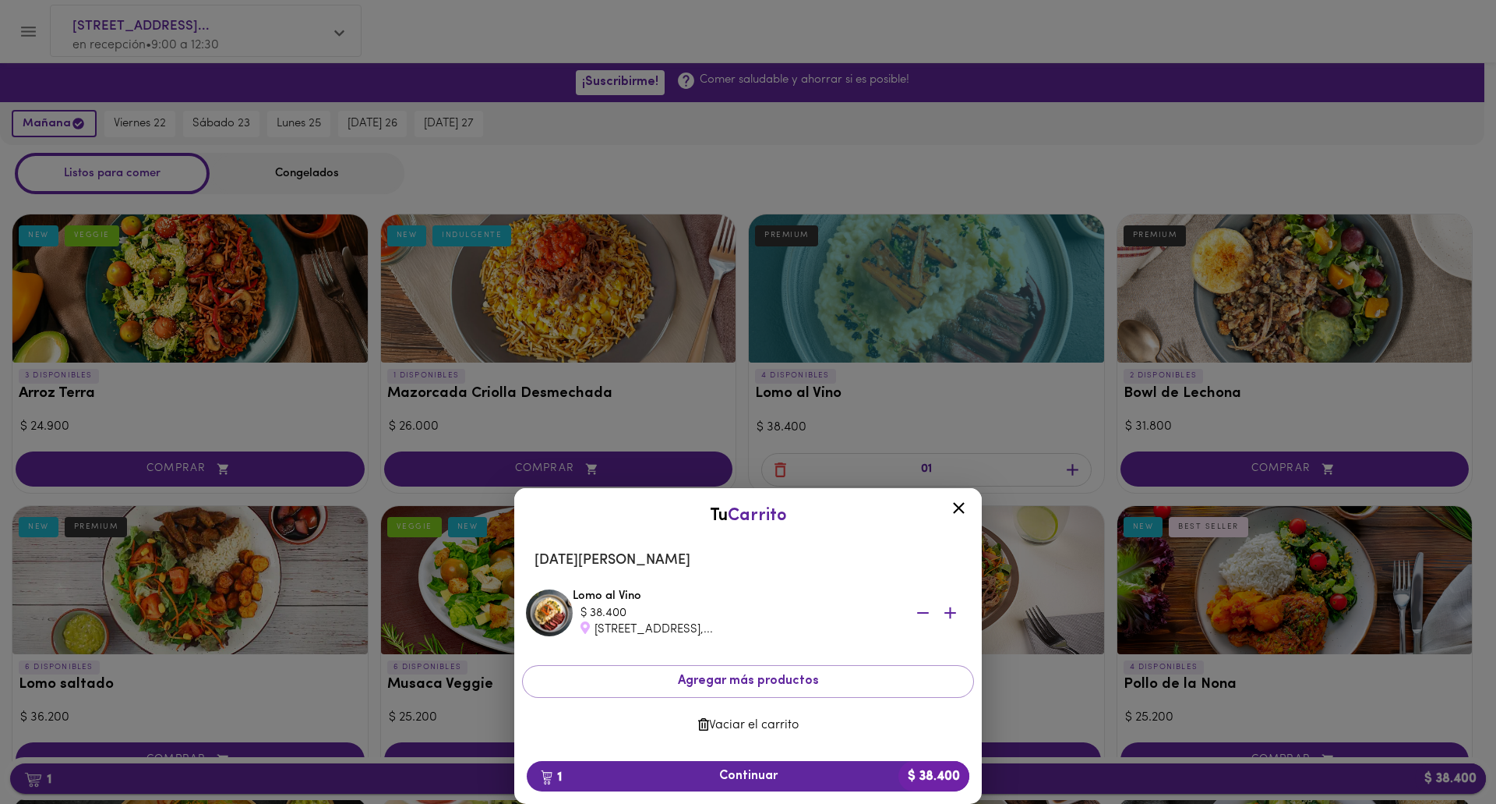
click at [753, 776] on span "1 Continuar $ 38.400" at bounding box center [748, 776] width 418 height 15
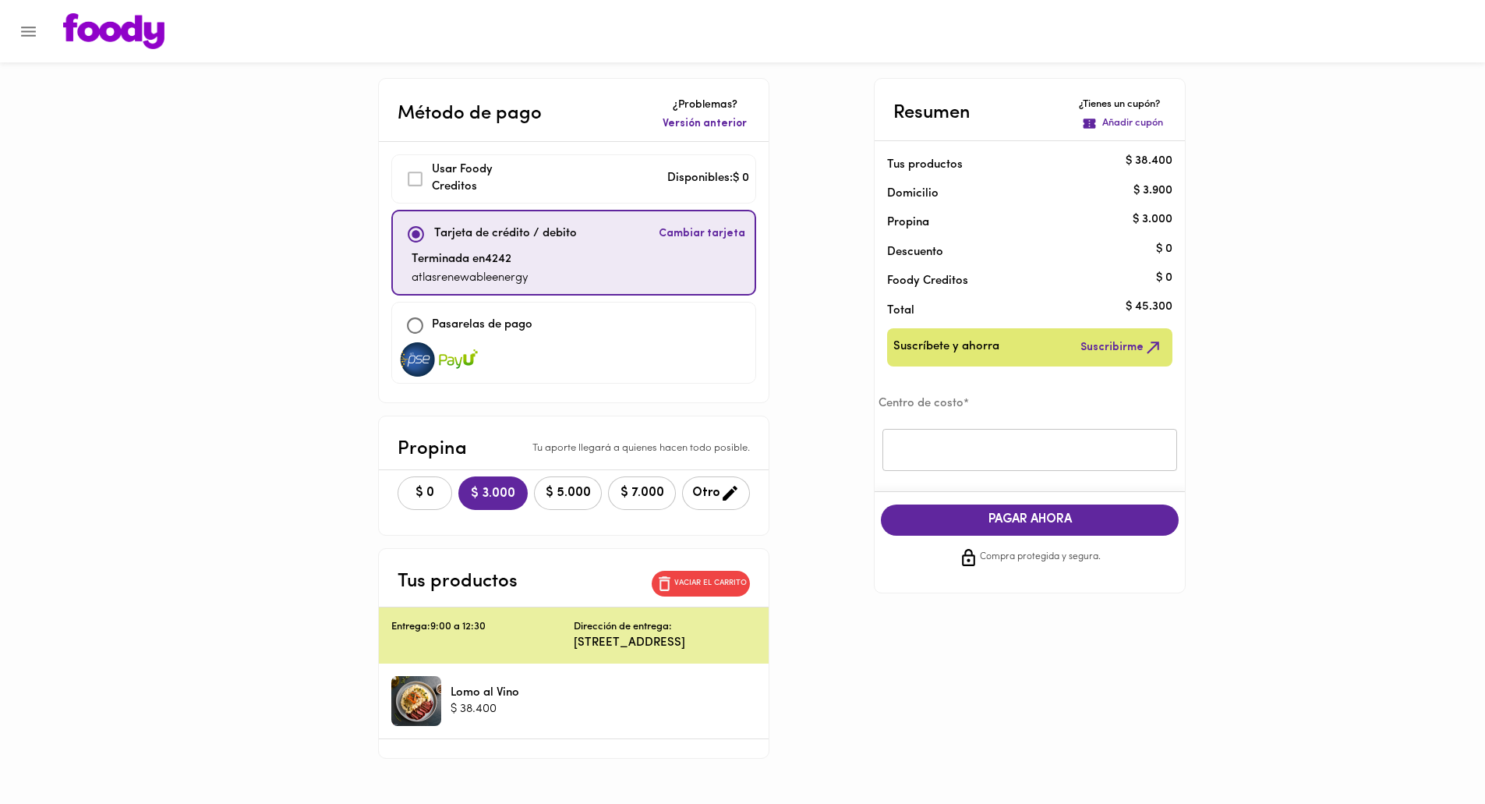
click at [408, 486] on span "$ 0" at bounding box center [425, 493] width 34 height 15
click at [955, 443] on input "text" at bounding box center [1029, 450] width 295 height 43
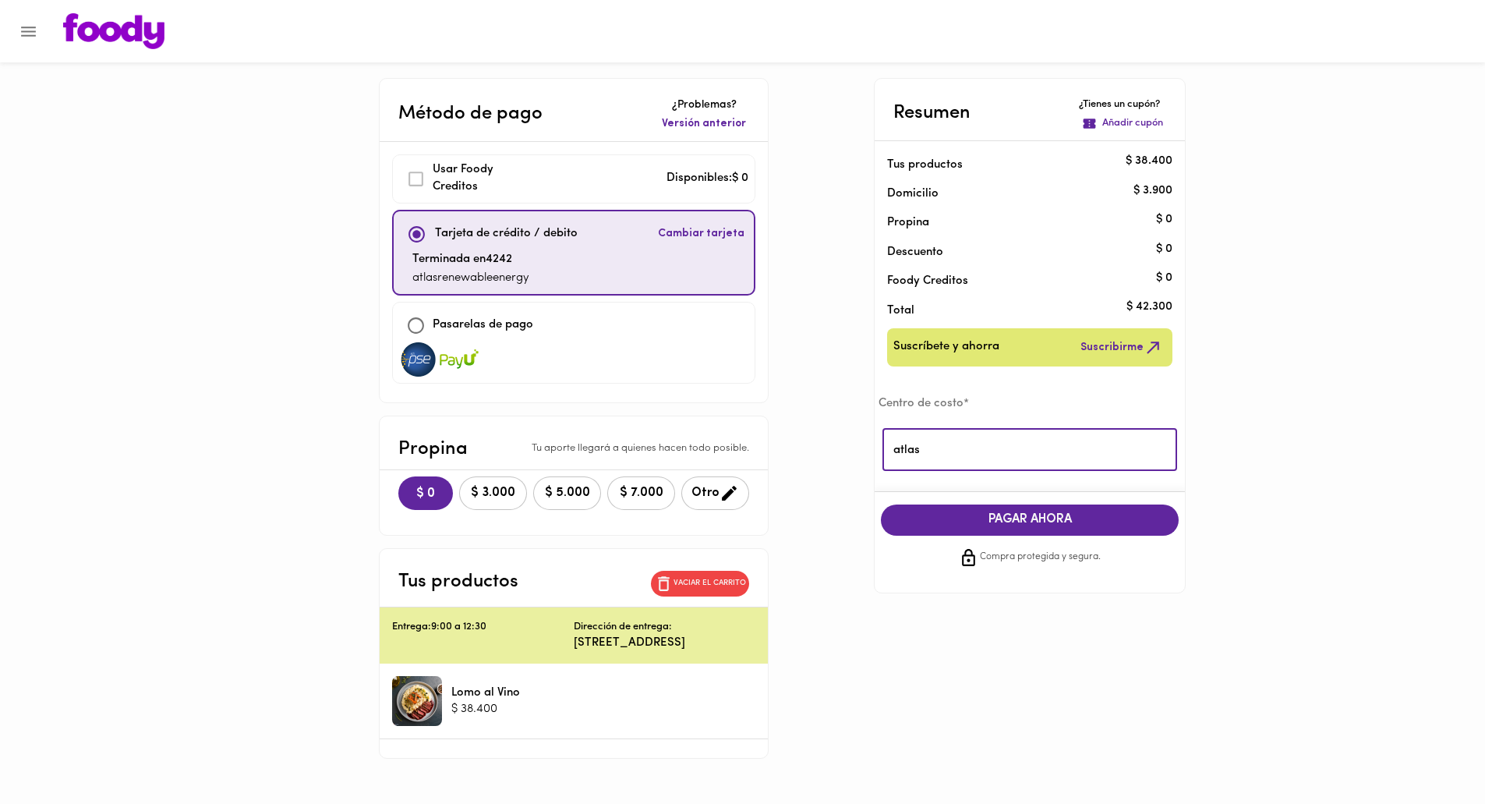
type input "atlas"
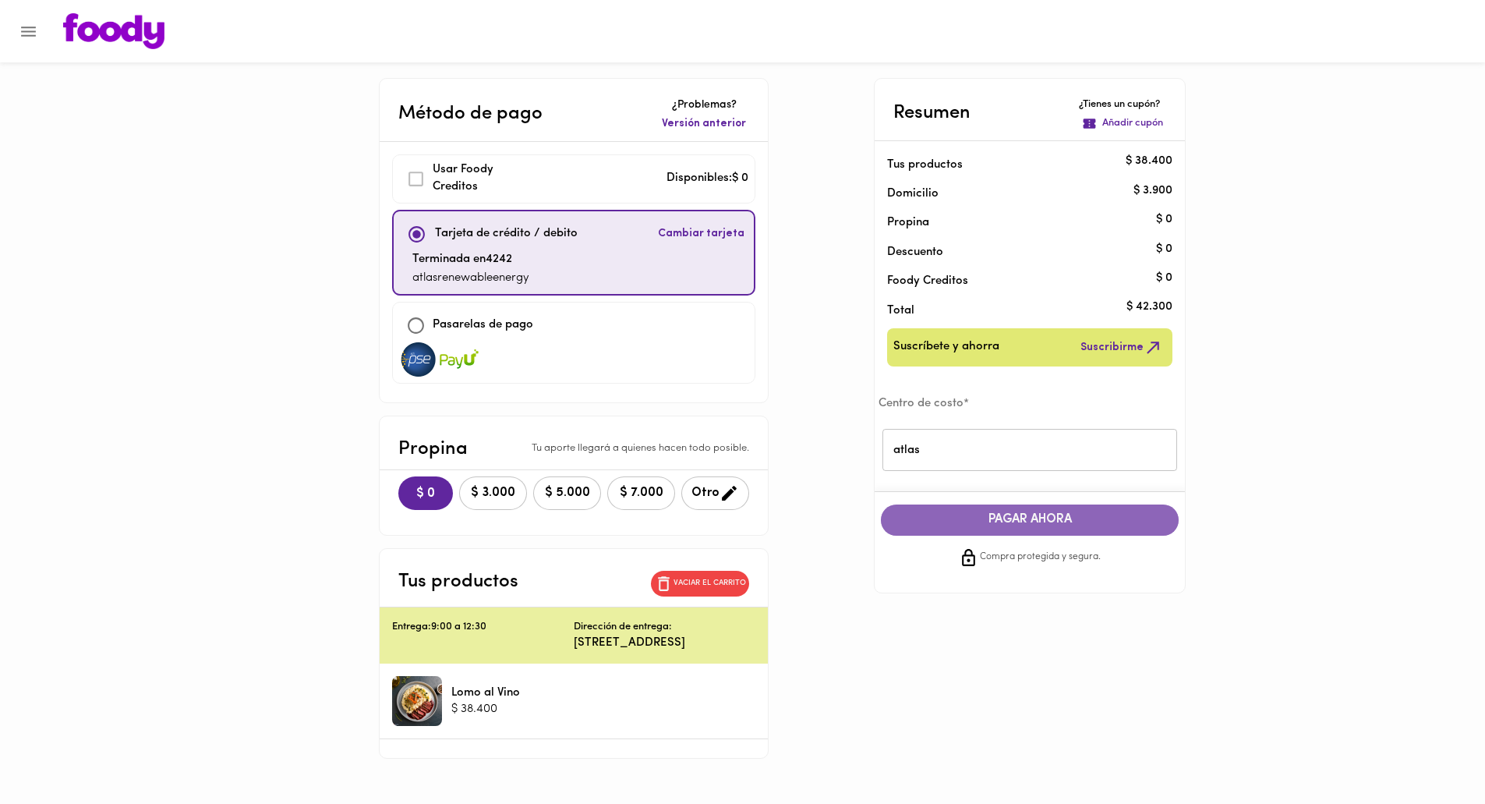
click at [1030, 516] on span "PAGAR AHORA" at bounding box center [1029, 519] width 267 height 15
